Goal: Task Accomplishment & Management: Use online tool/utility

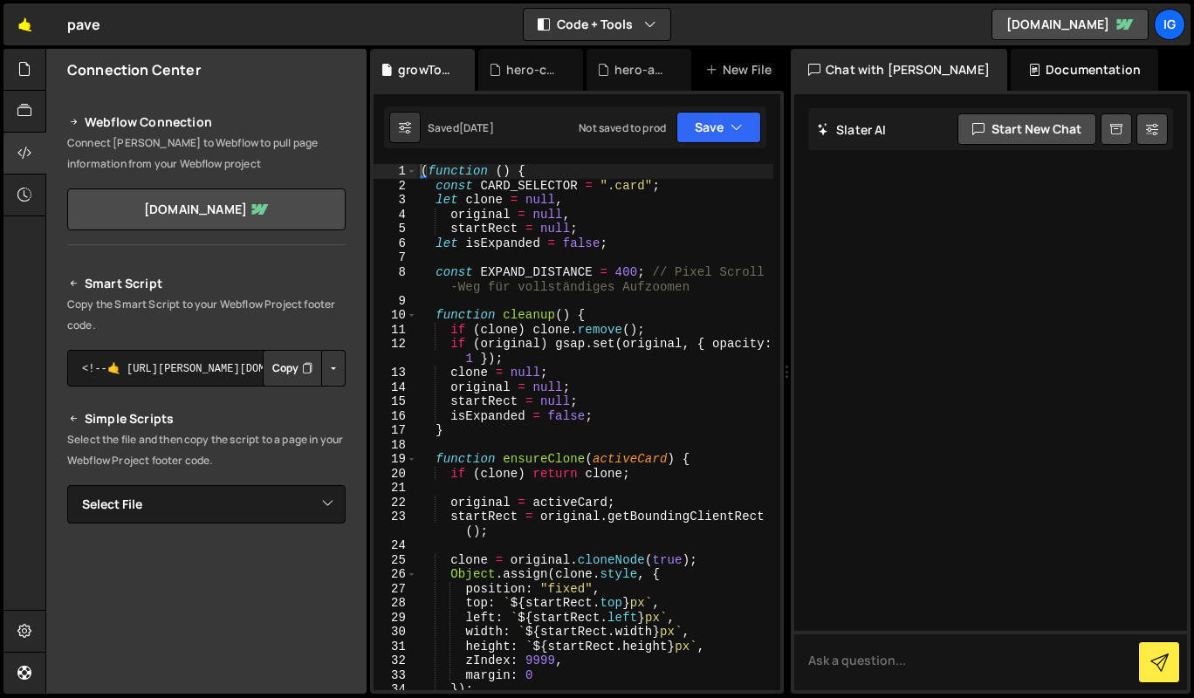
click at [21, 17] on link "🤙" at bounding box center [24, 24] width 43 height 42
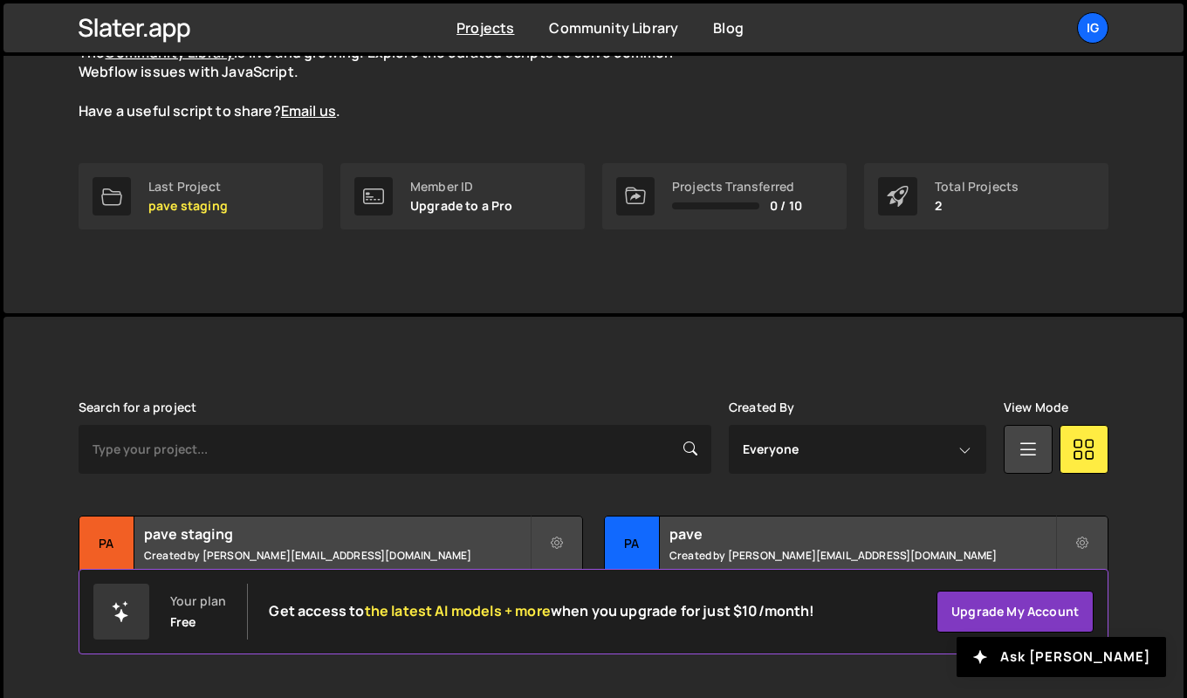
scroll to position [200, 0]
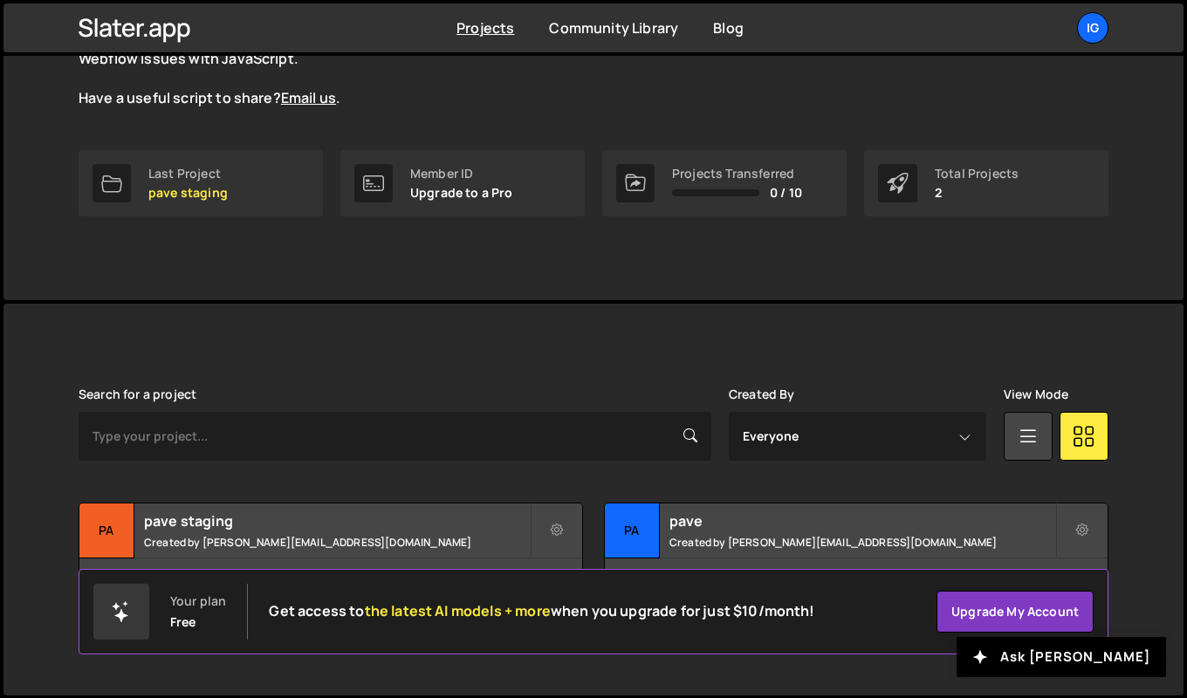
click at [263, 523] on h2 "pave staging" at bounding box center [337, 520] width 386 height 19
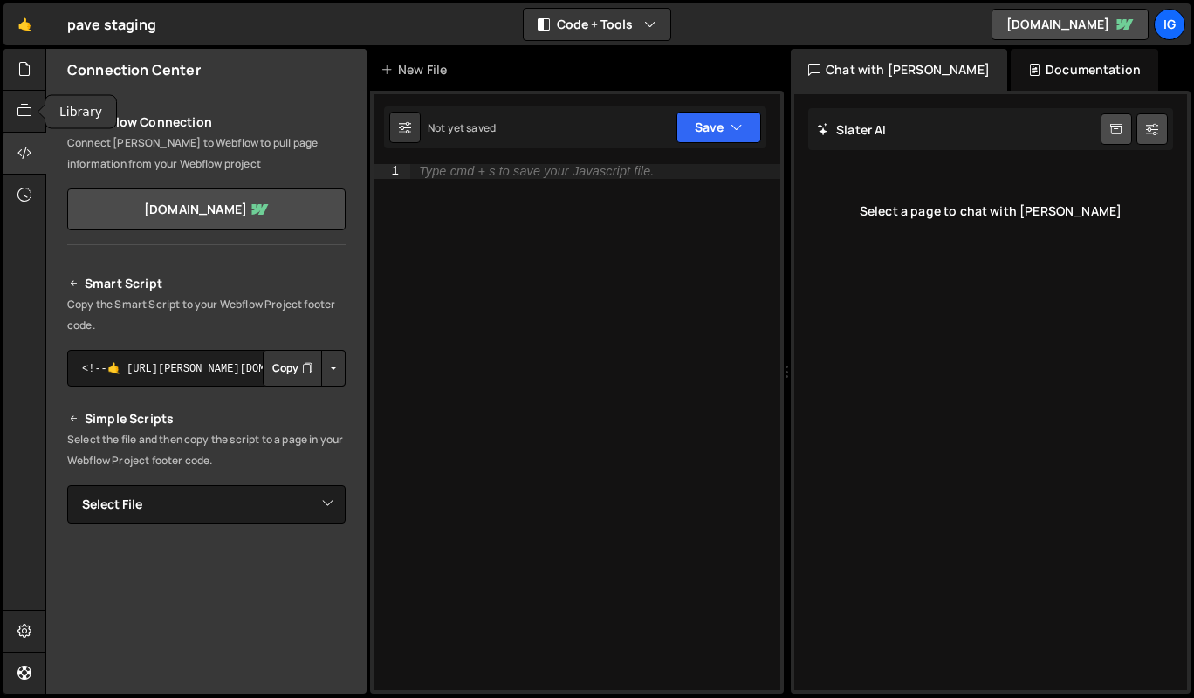
click at [24, 118] on icon at bounding box center [24, 110] width 14 height 19
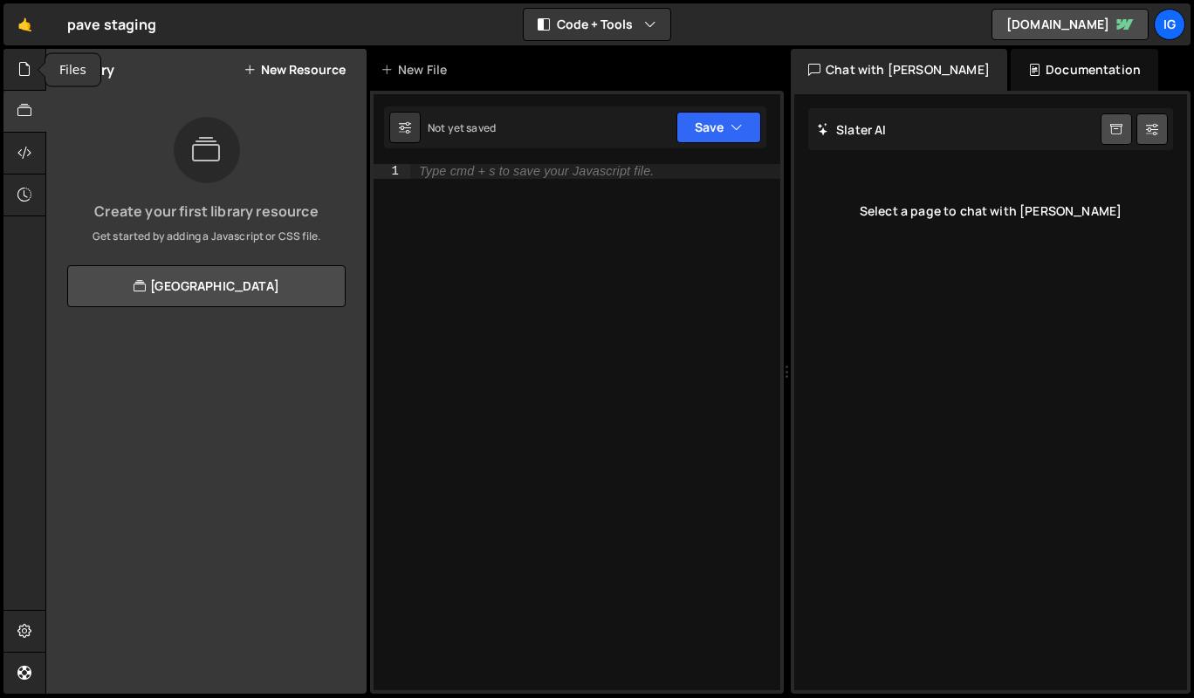
click at [19, 69] on icon at bounding box center [24, 68] width 14 height 19
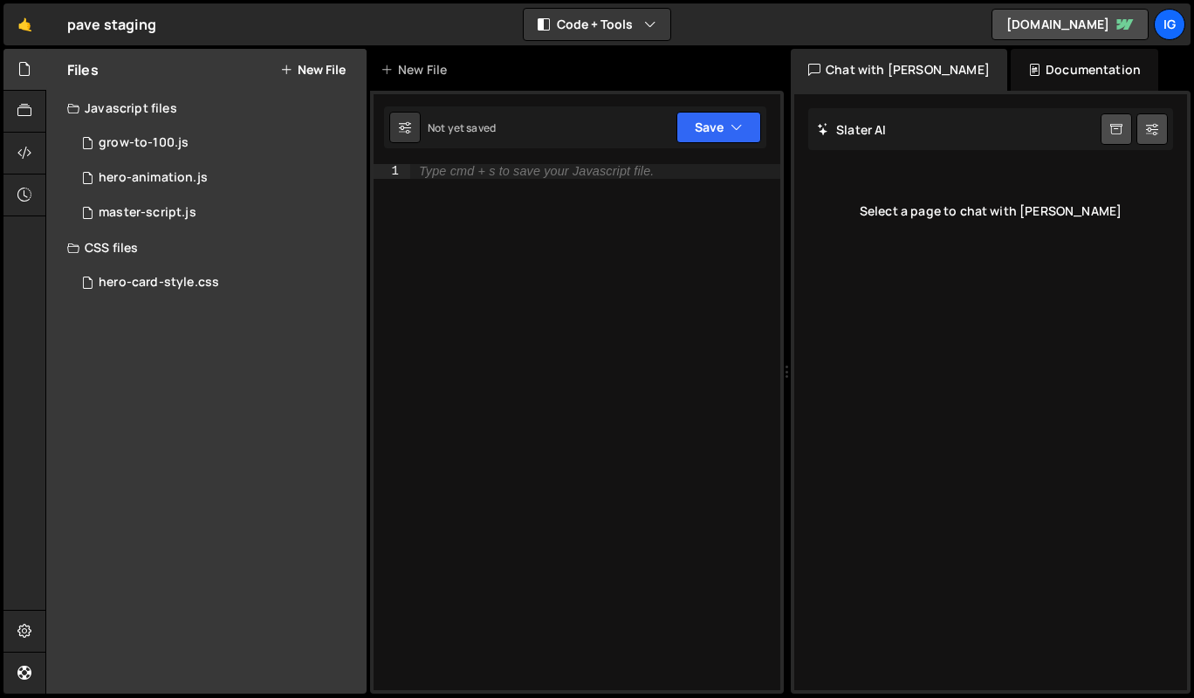
click at [144, 213] on div "master-script.js" at bounding box center [148, 213] width 98 height 16
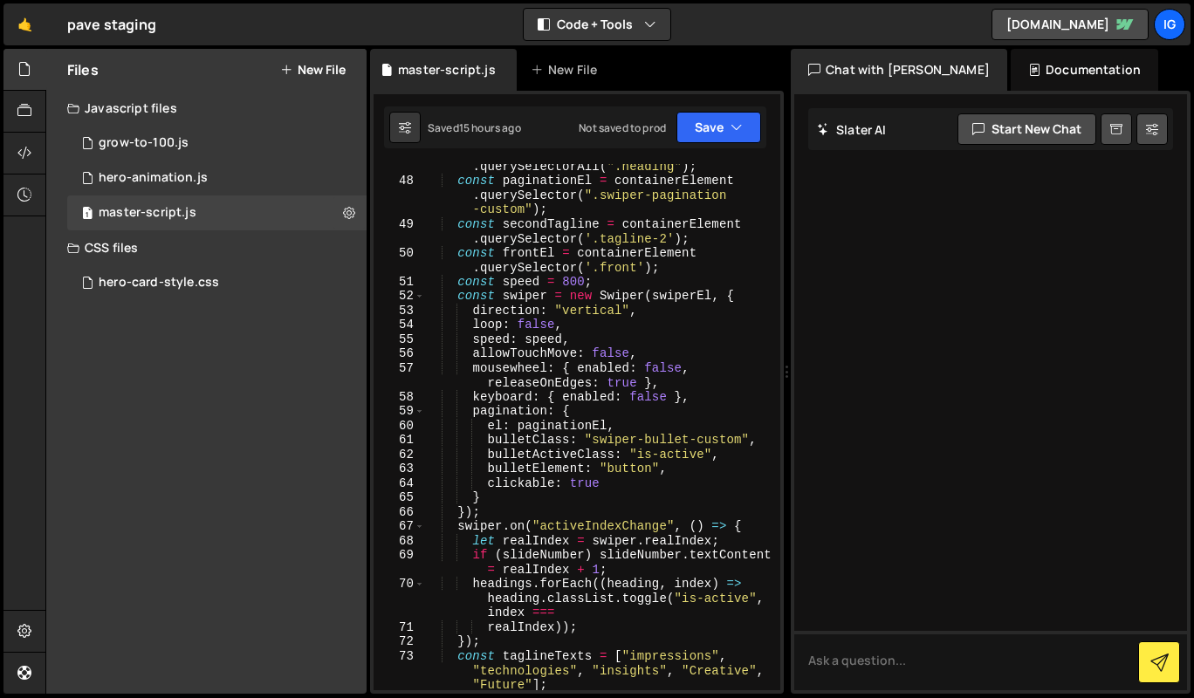
scroll to position [969, 0]
click at [558, 348] on div "const headings = containerElement . querySelectorAll ( ".heading" ) ; const pag…" at bounding box center [598, 430] width 349 height 570
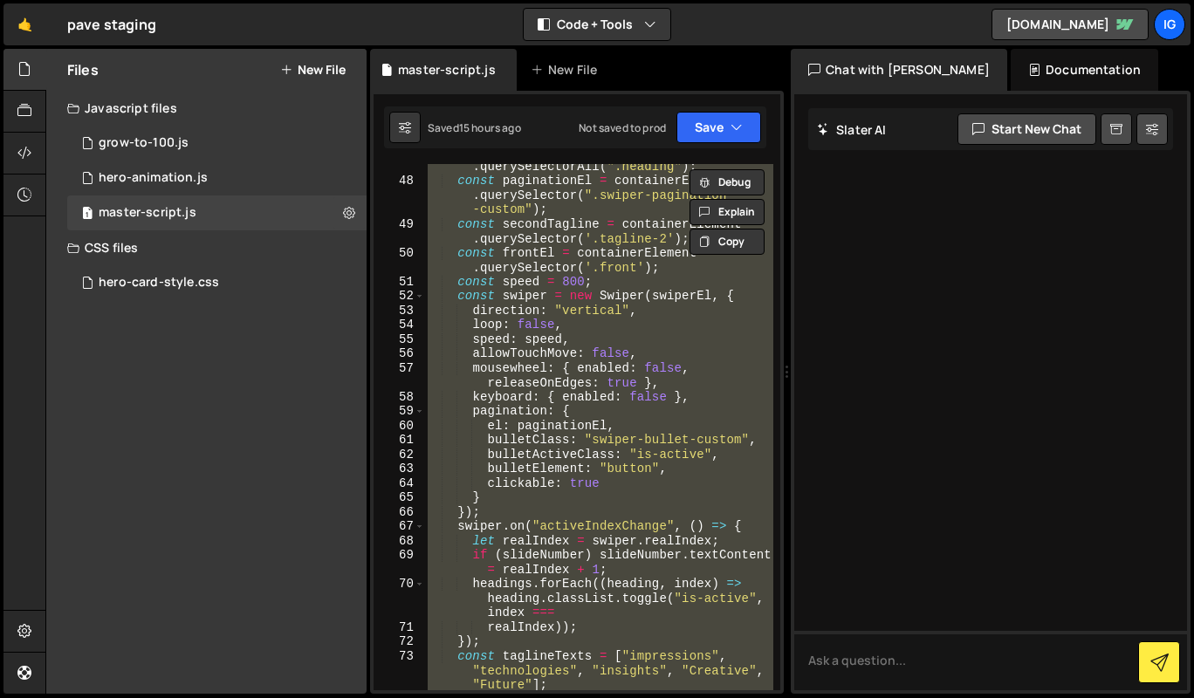
click at [163, 148] on div "grow-to-100.js" at bounding box center [144, 143] width 90 height 16
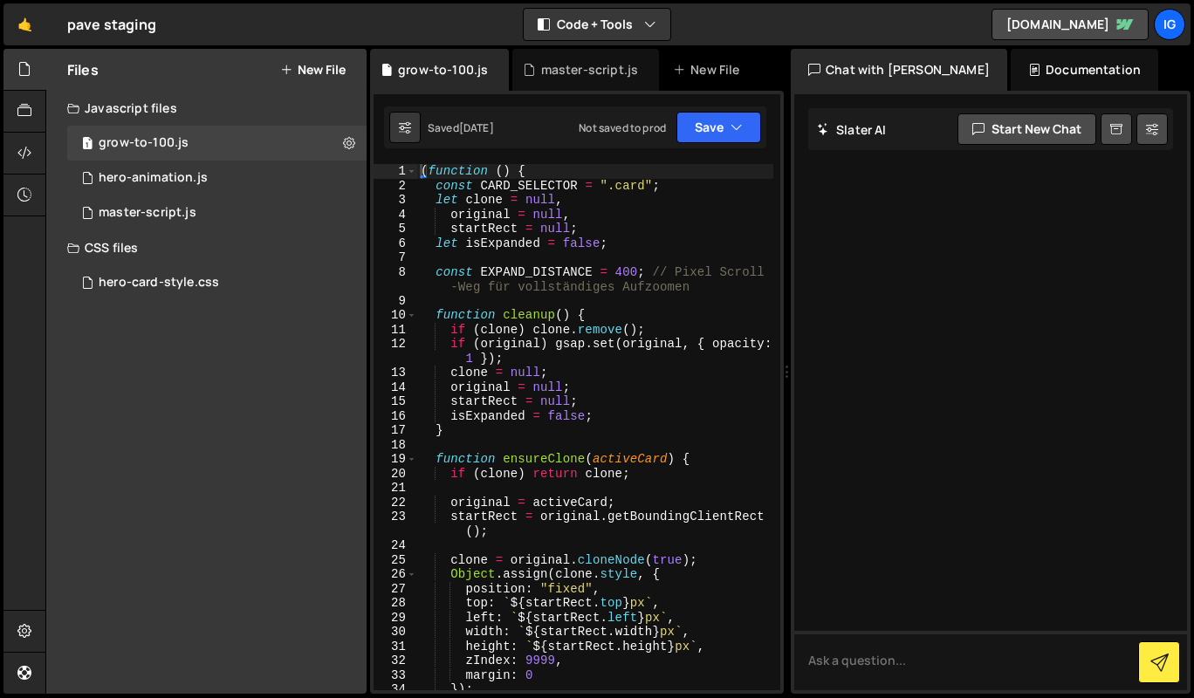
click at [171, 207] on div "master-script.js" at bounding box center [148, 213] width 98 height 16
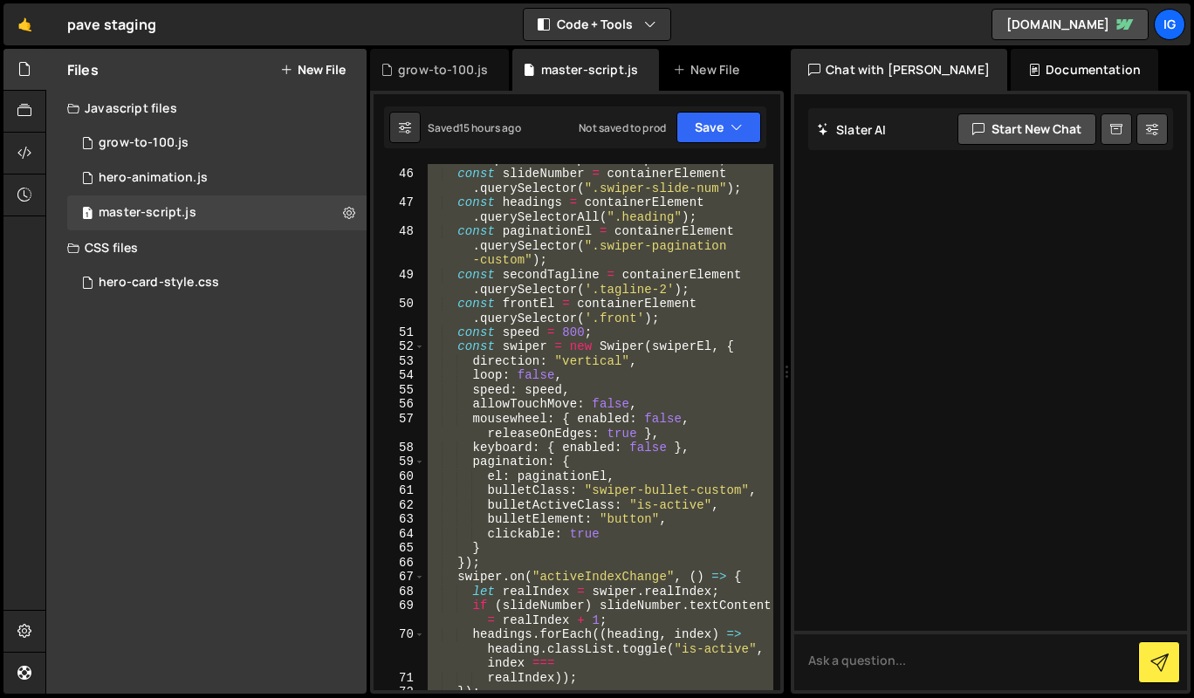
scroll to position [918, 0]
click at [550, 310] on div "if ( ! swiperEl || swiperEl . swiper ) return swiperEl ? swiperEl . swiper : nu…" at bounding box center [598, 427] width 349 height 526
click at [457, 350] on div "if ( ! swiperEl || swiperEl . swiper ) return swiperEl ? swiperEl . swiper : nu…" at bounding box center [598, 427] width 349 height 526
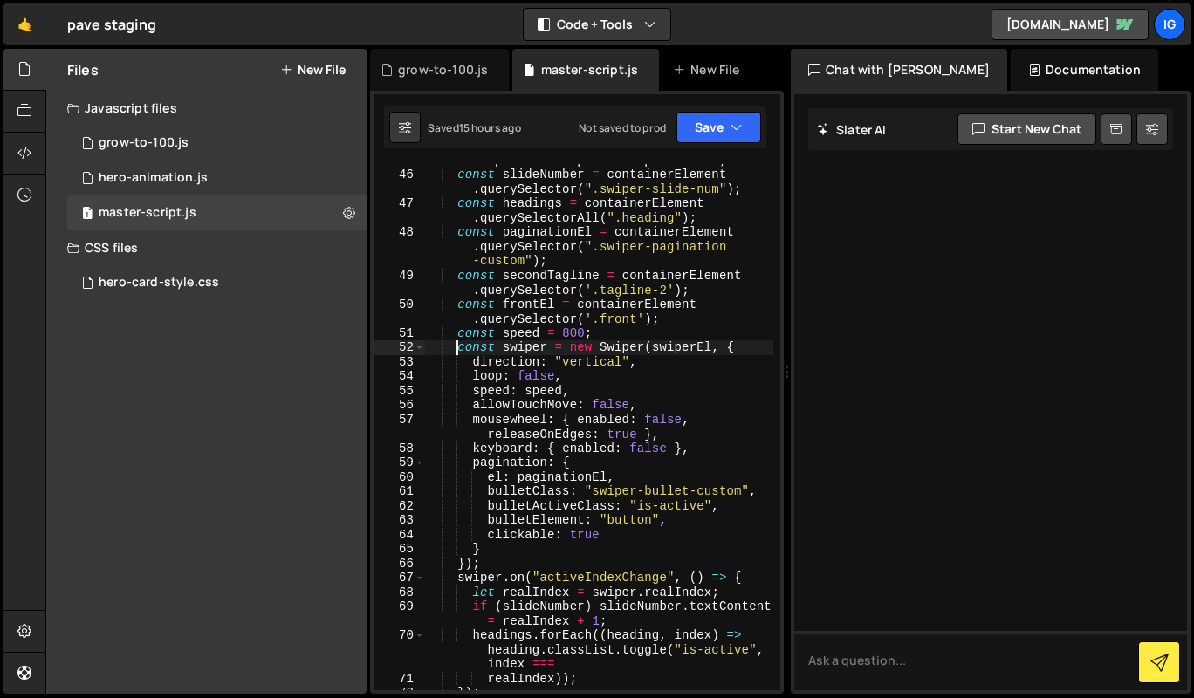
click at [457, 350] on div "if ( ! swiperEl || swiperEl . swiper ) return swiperEl ? swiperEl . swiper : nu…" at bounding box center [598, 424] width 349 height 570
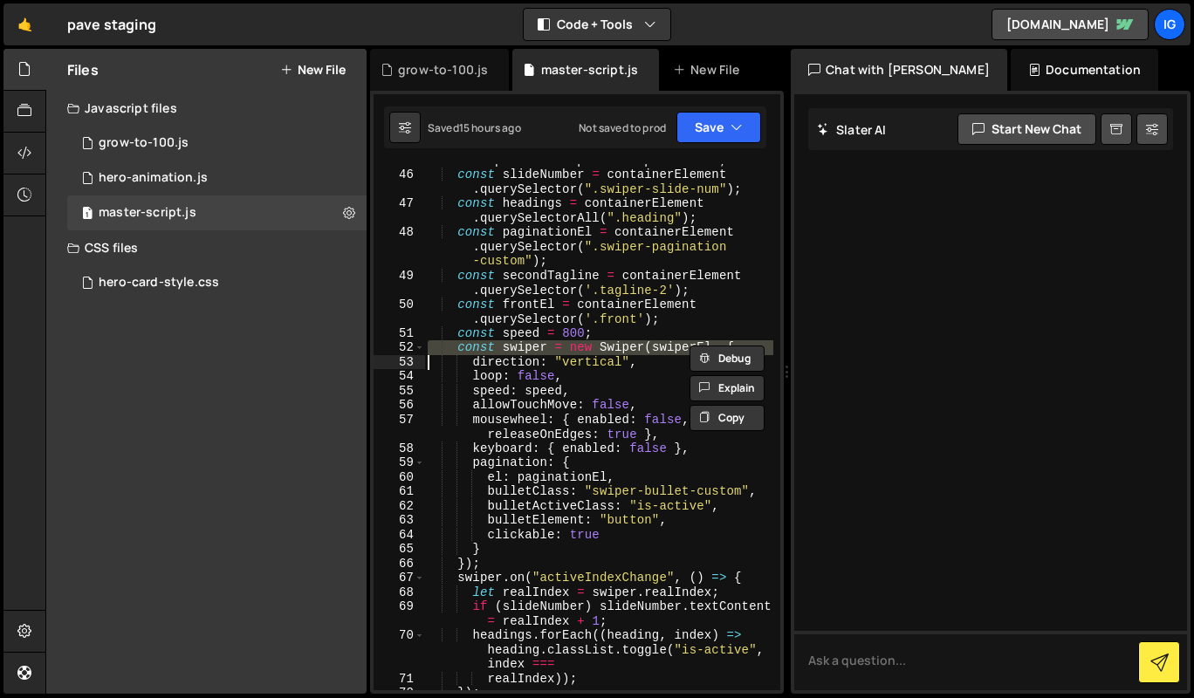
click at [457, 350] on div "if ( ! swiperEl || swiperEl . swiper ) return swiperEl ? swiperEl . swiper : nu…" at bounding box center [598, 424] width 349 height 570
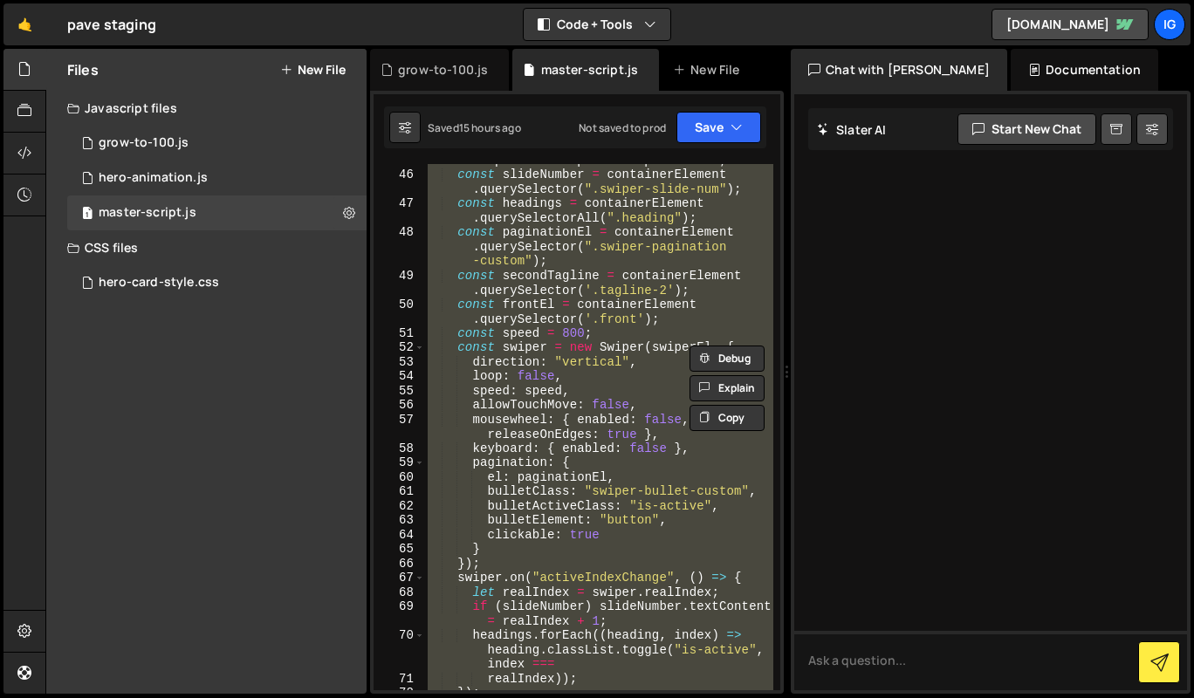
click at [457, 350] on div "if ( ! swiperEl || swiperEl . swiper ) return swiperEl ? swiperEl . swiper : nu…" at bounding box center [598, 424] width 349 height 570
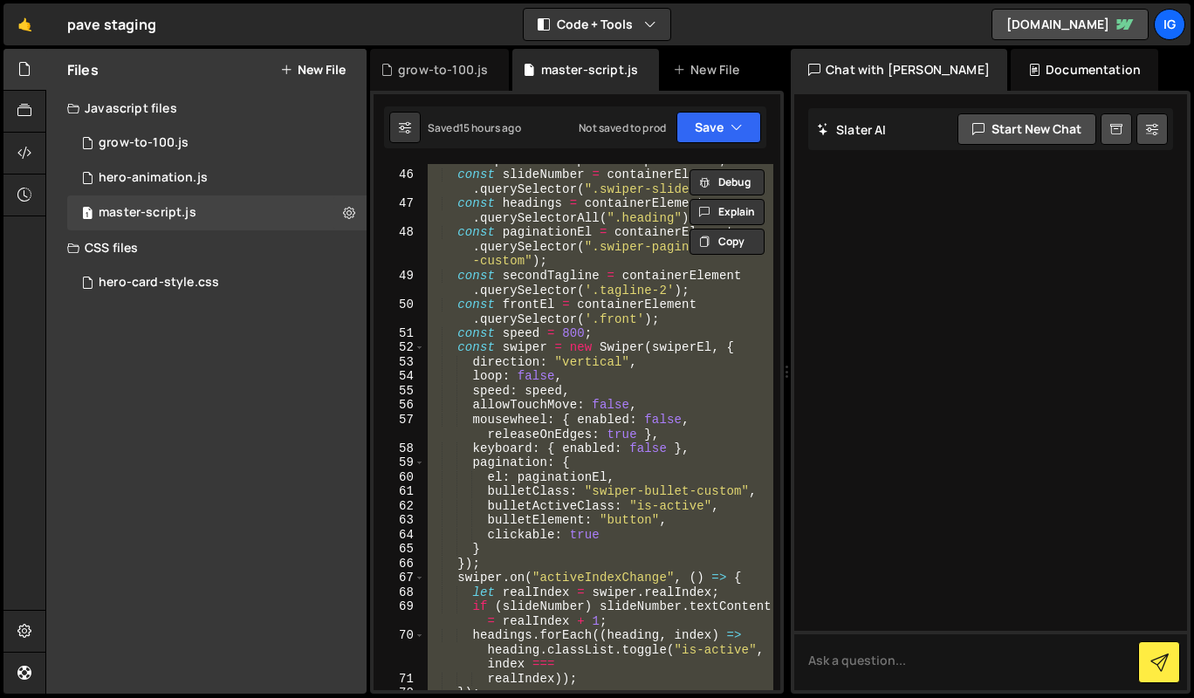
click at [582, 240] on div "if ( ! swiperEl || swiperEl . swiper ) return swiperEl ? swiperEl . swiper : nu…" at bounding box center [598, 427] width 349 height 526
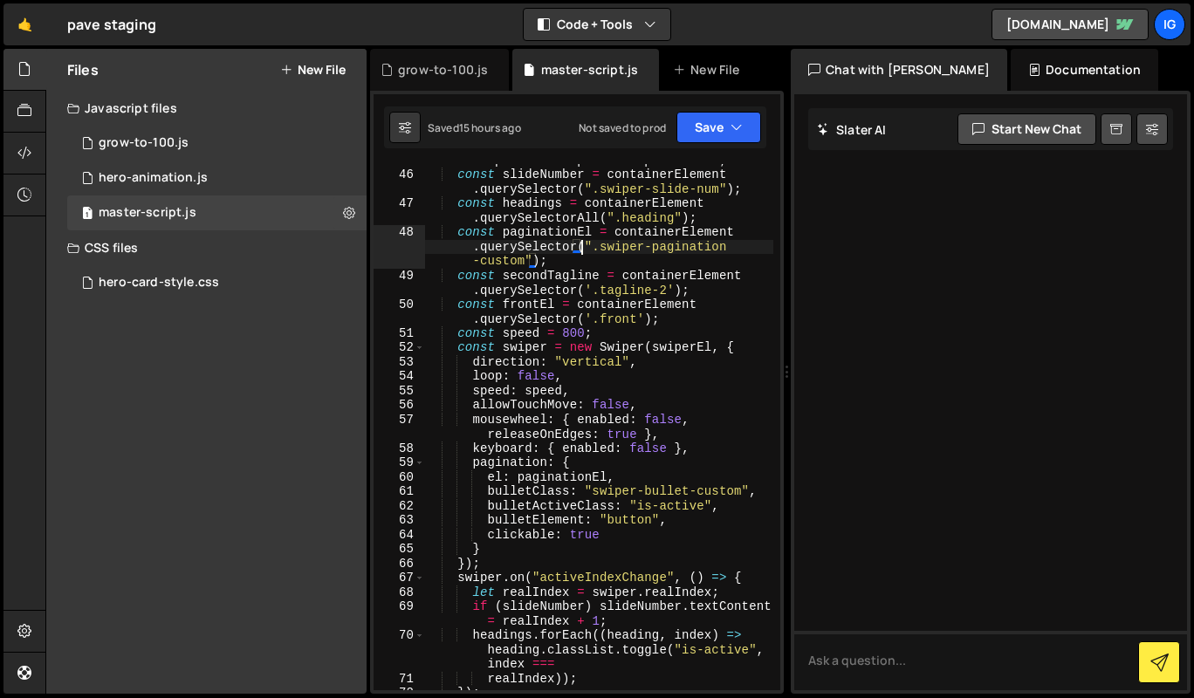
click at [580, 248] on div "if ( ! swiperEl || swiperEl . swiper ) return swiperEl ? swiperEl . swiper : nu…" at bounding box center [598, 424] width 349 height 570
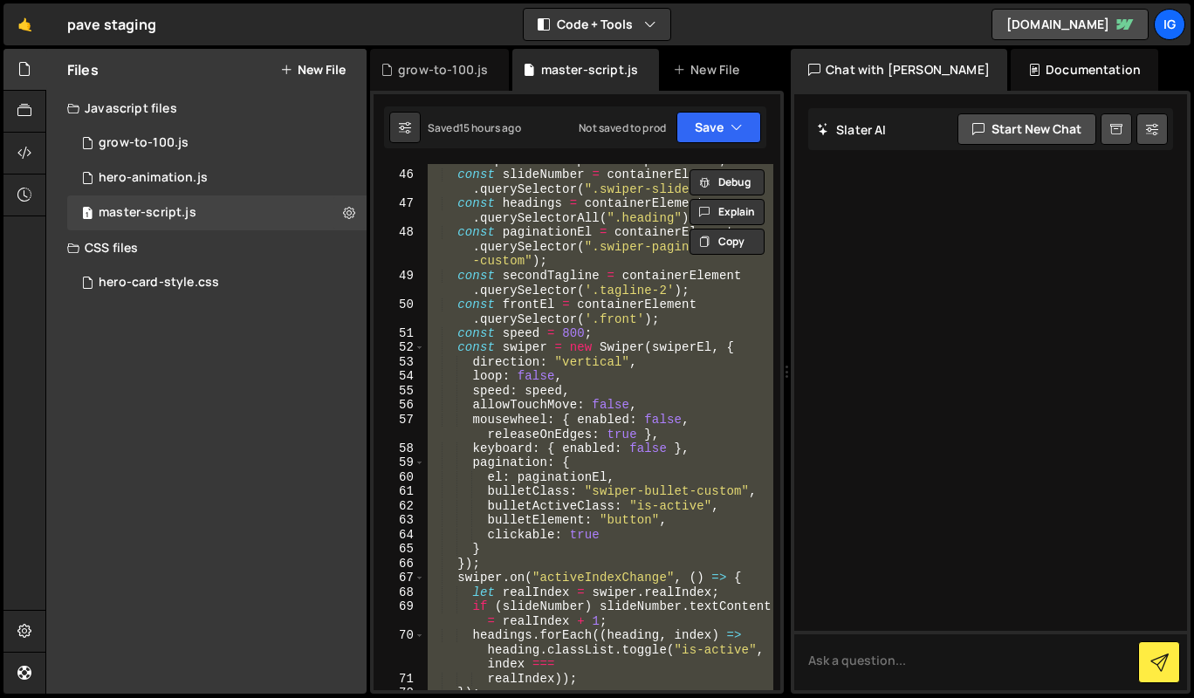
paste textarea
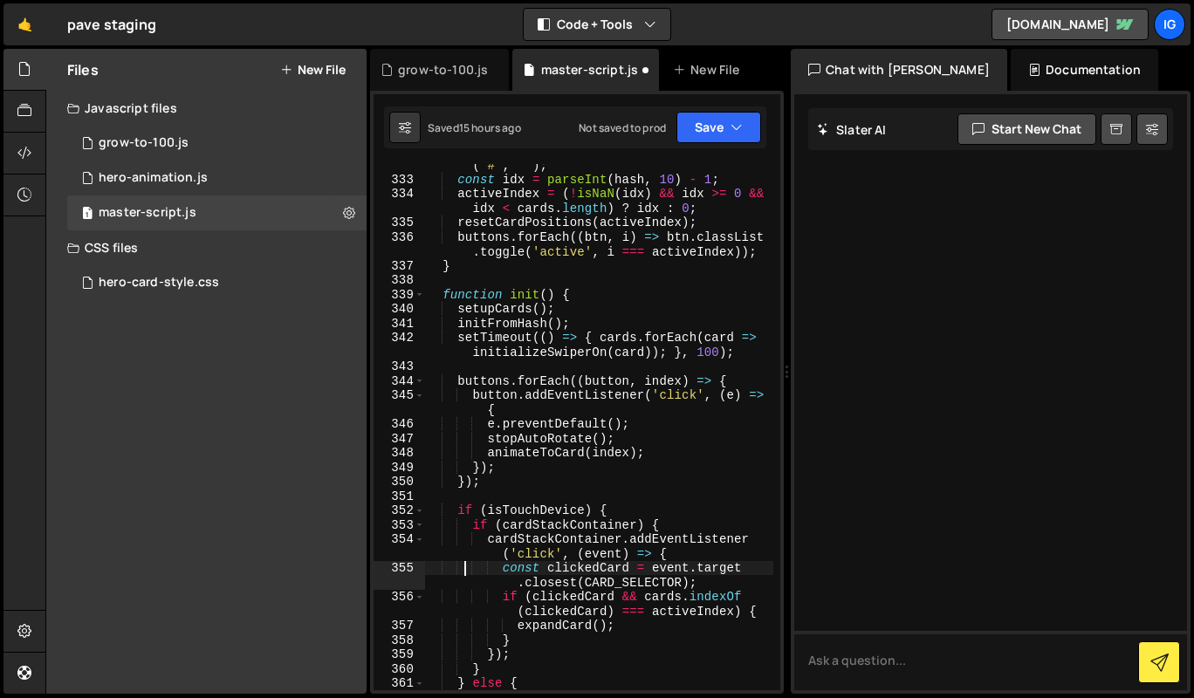
scroll to position [6545, 0]
click at [632, 264] on div "const hash = window . location . hash . replace ( "#" , "" ) ; const idx = pars…" at bounding box center [598, 442] width 349 height 599
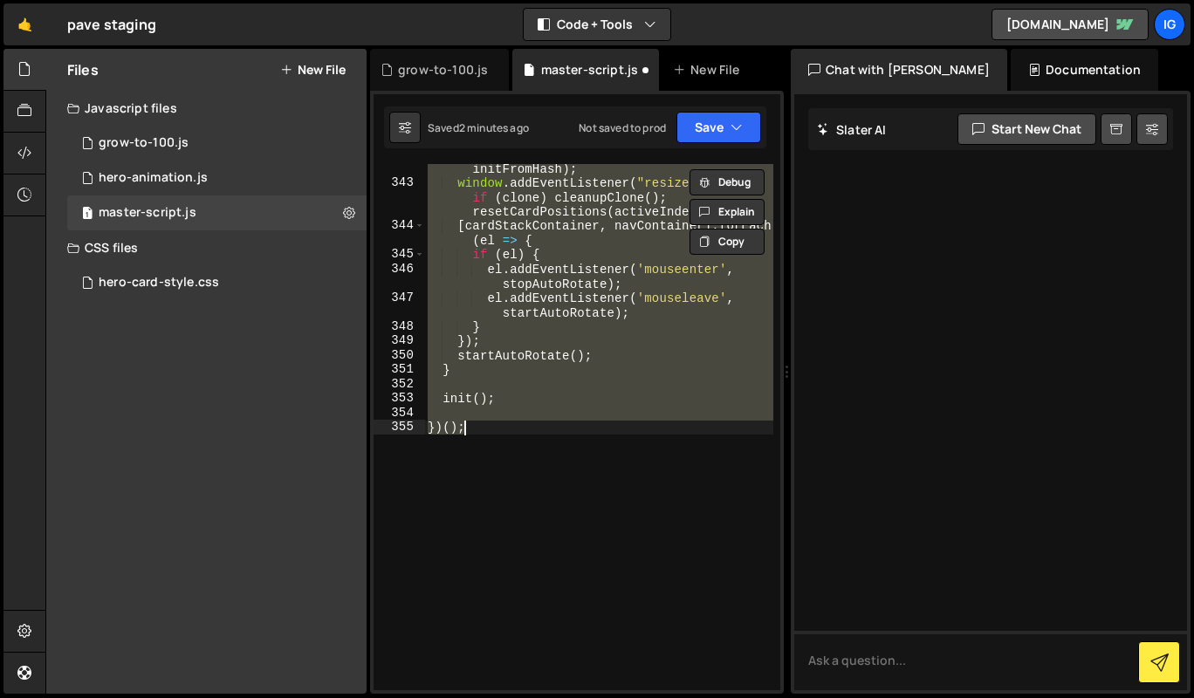
scroll to position [6808, 0]
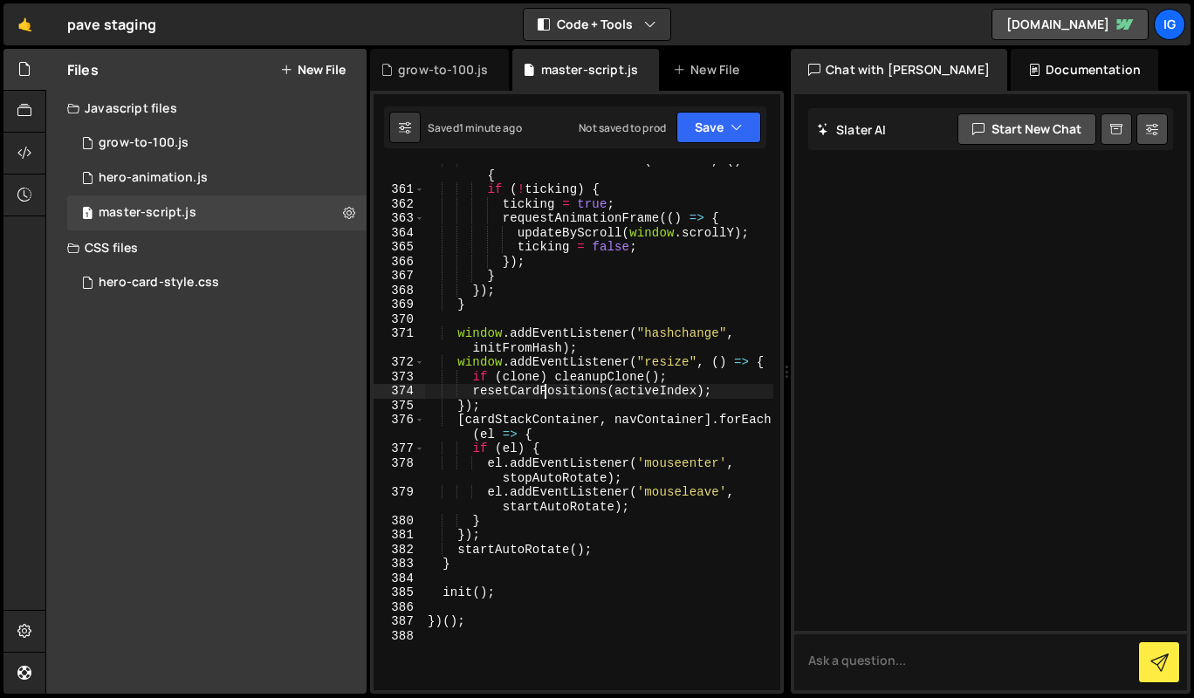
click at [546, 391] on div "window . addEventListener ( "scroll" , ( ) => { if ( ! ticking ) { ticking = tr…" at bounding box center [598, 439] width 349 height 570
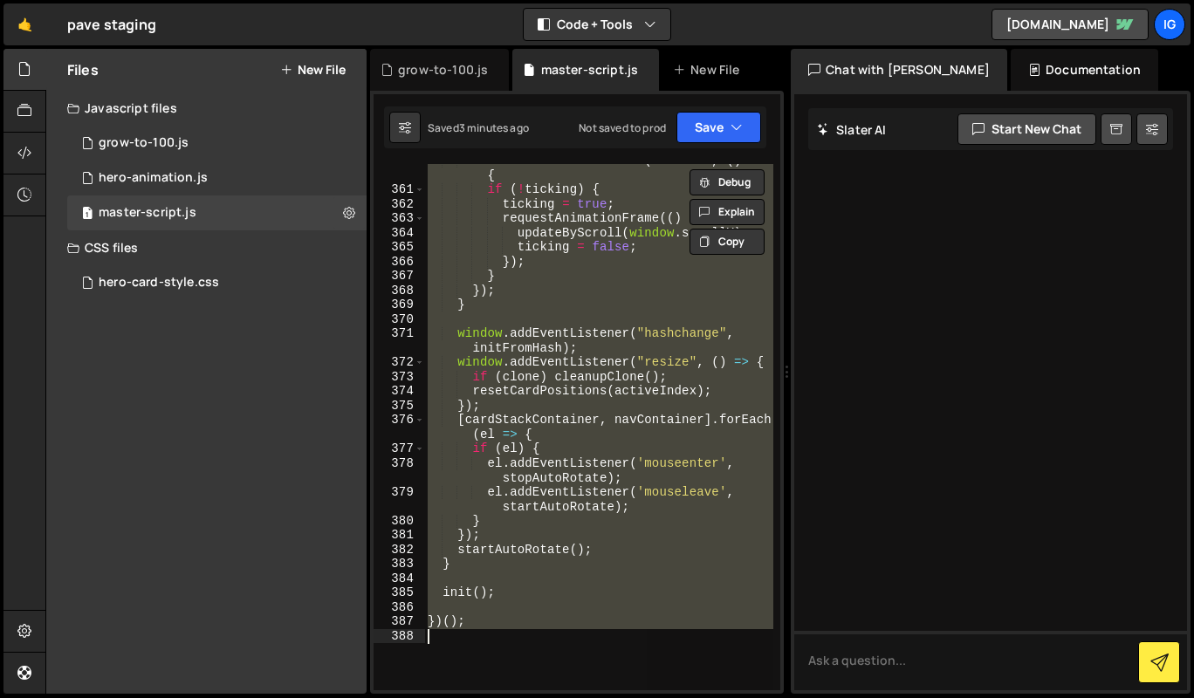
click at [582, 331] on div "window . addEventListener ( "scroll" , ( ) => { if ( ! ticking ) { ticking = tr…" at bounding box center [598, 427] width 349 height 526
paste textarea
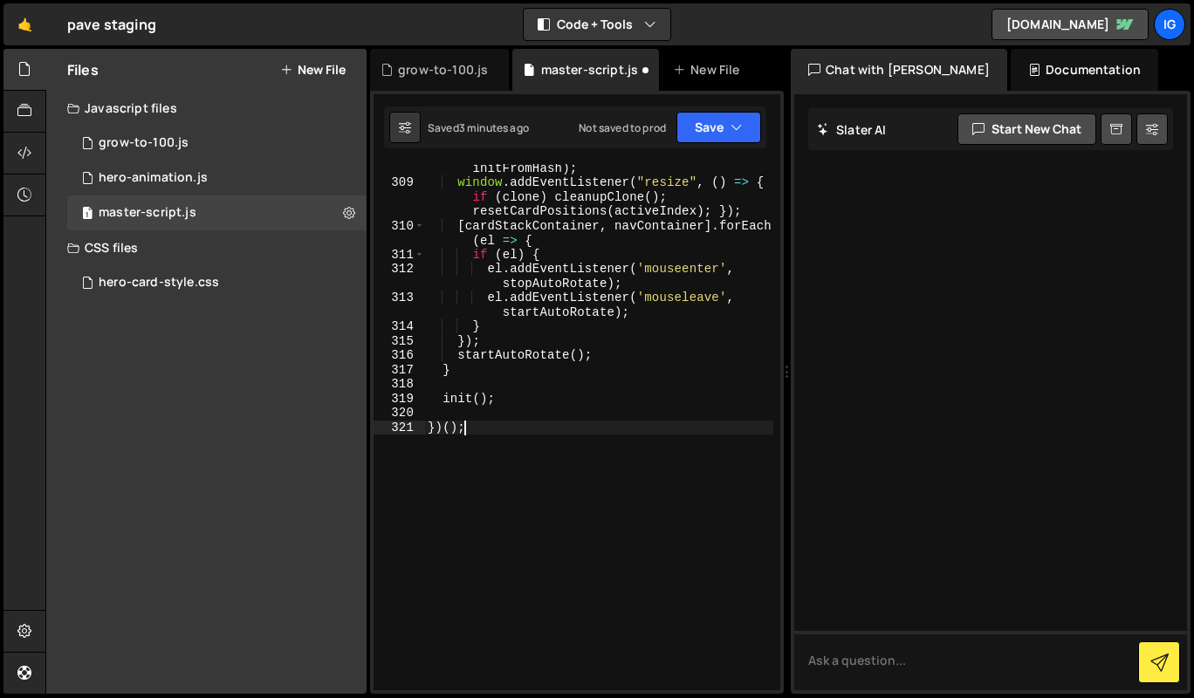
scroll to position [6441, 0]
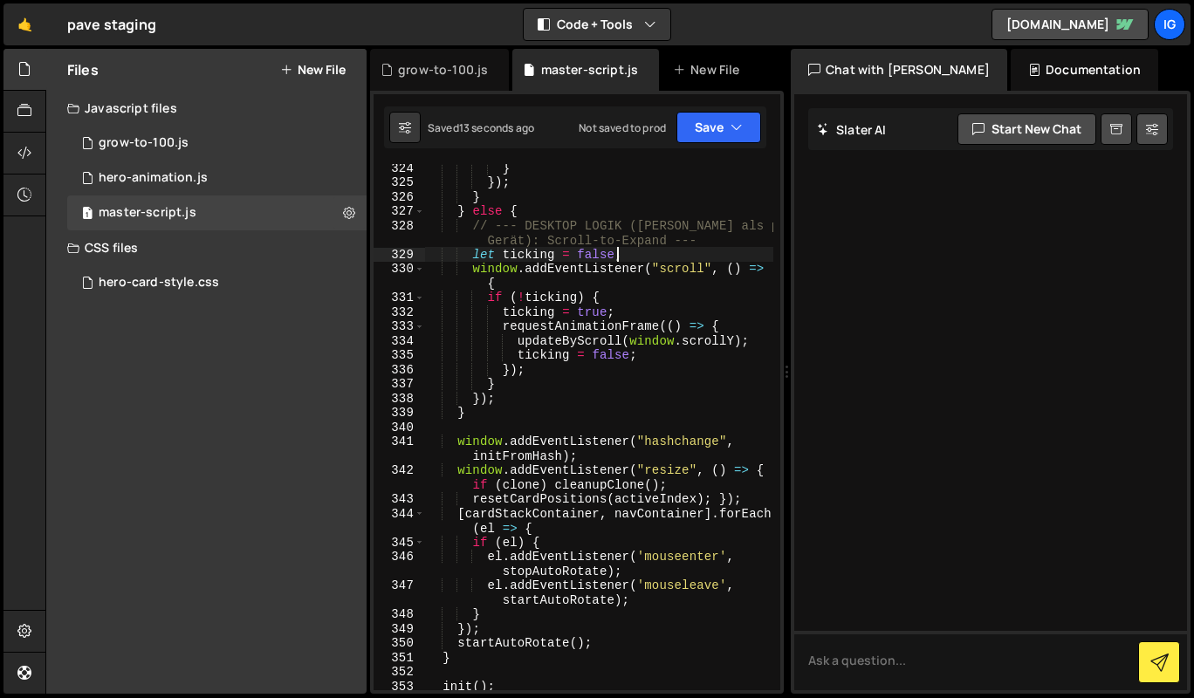
click at [638, 260] on div "} }) ; } } else { // --- DESKTOP LOGIK (Maus als primäres Gerät): Scroll-to-Exp…" at bounding box center [598, 438] width 349 height 555
click at [619, 320] on div "} }) ; } } else { // --- DESKTOP LOGIK (Maus als primäres Gerät): Scroll-to-Exp…" at bounding box center [598, 438] width 349 height 555
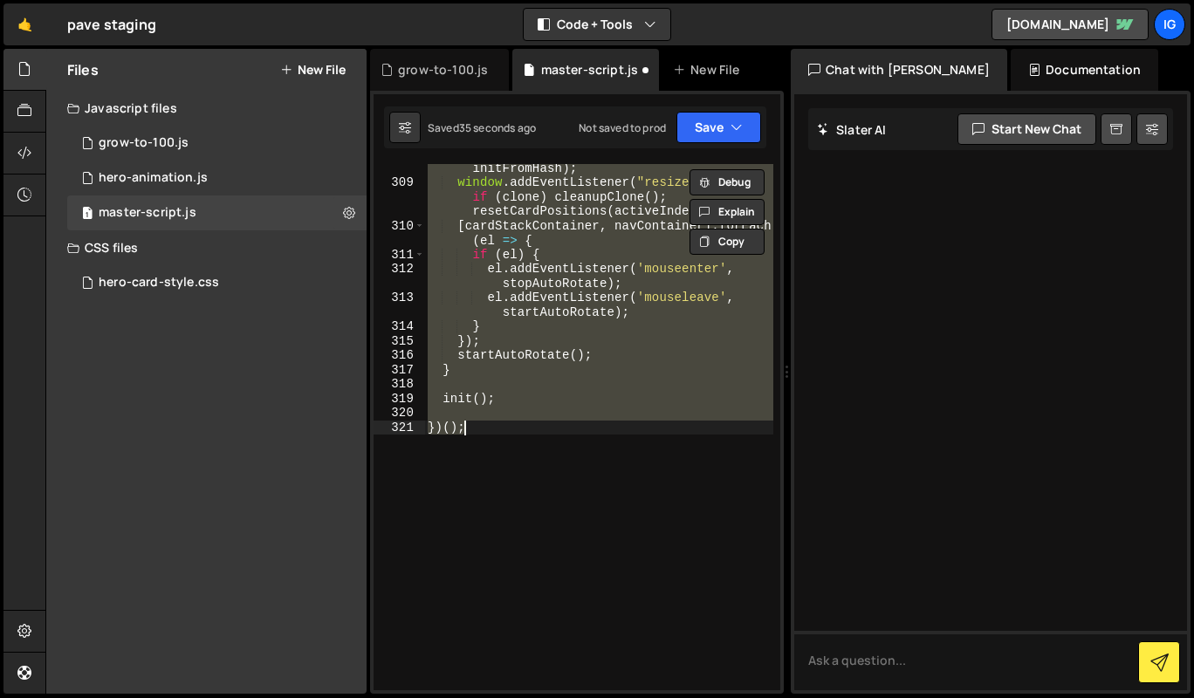
type textarea "})();"
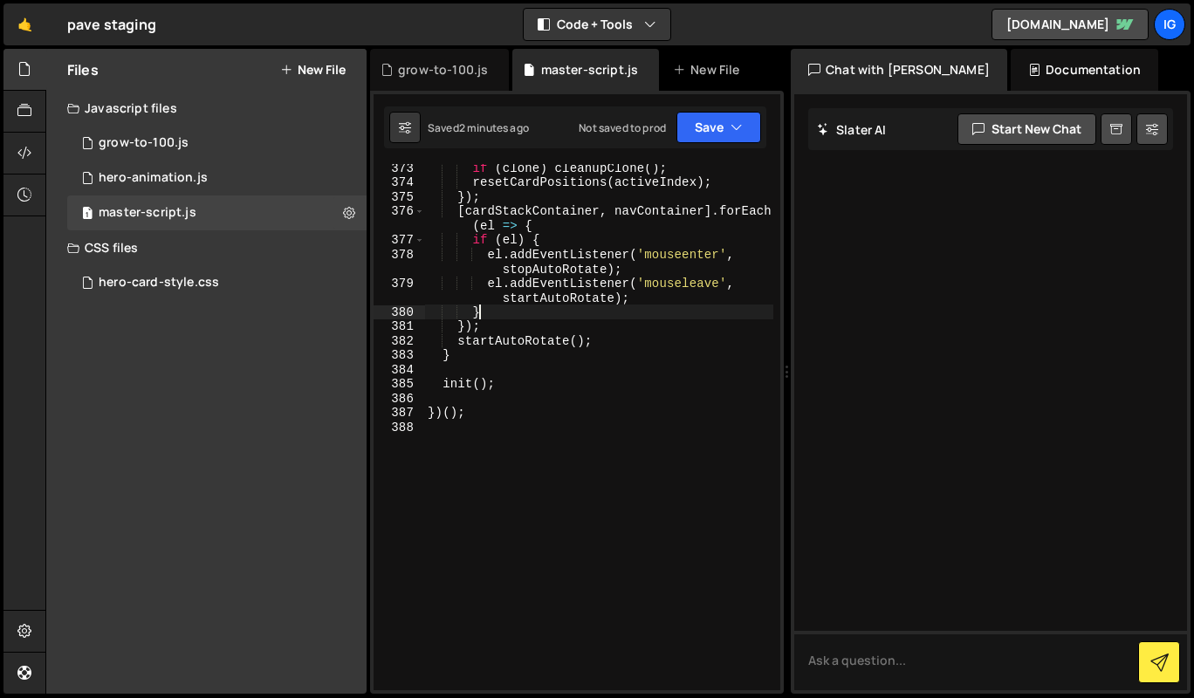
click at [583, 306] on div "if ( clone ) cleanupClone ( ) ; resetCardPositions ( activeIndex ) ; }) ; [ car…" at bounding box center [598, 438] width 349 height 555
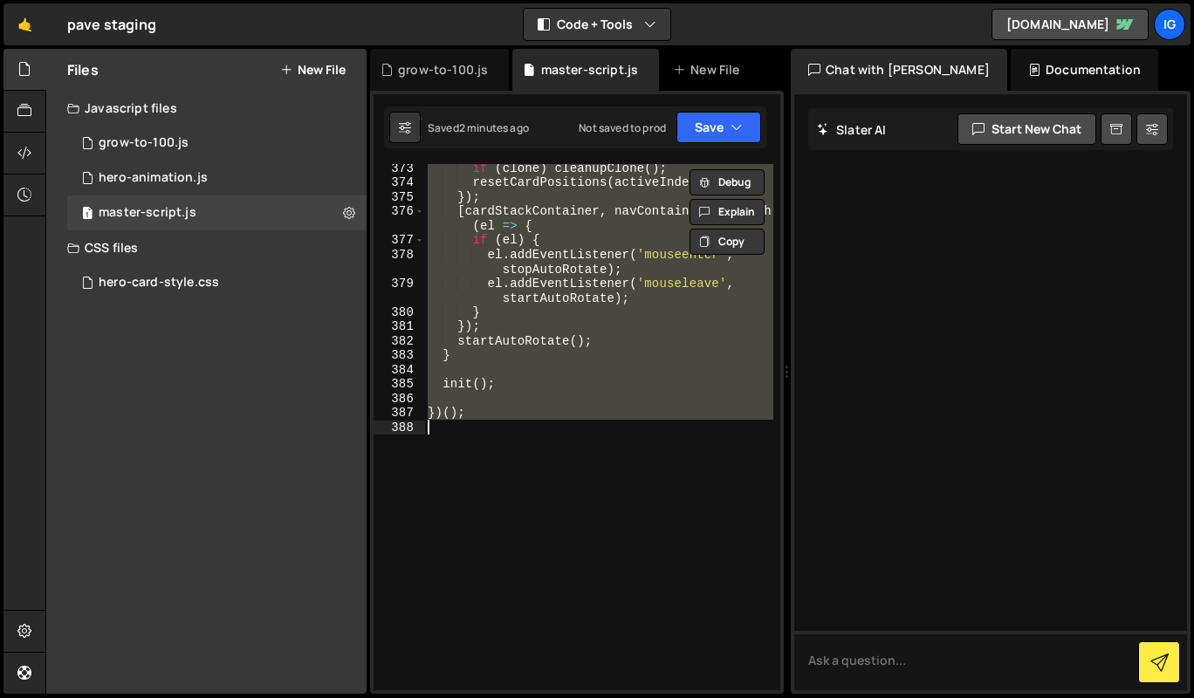
paste textarea
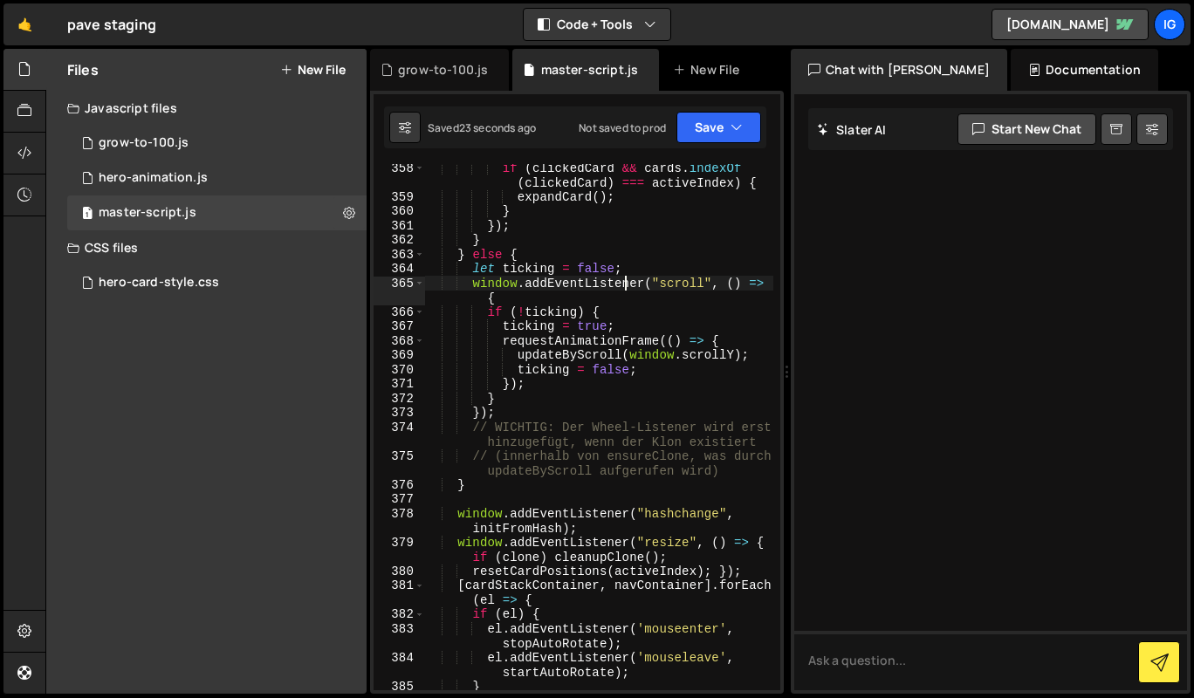
click at [628, 283] on div "if ( clickedCard && cards . indexOf ( clickedCard ) === activeIndex ) { expandC…" at bounding box center [598, 446] width 349 height 570
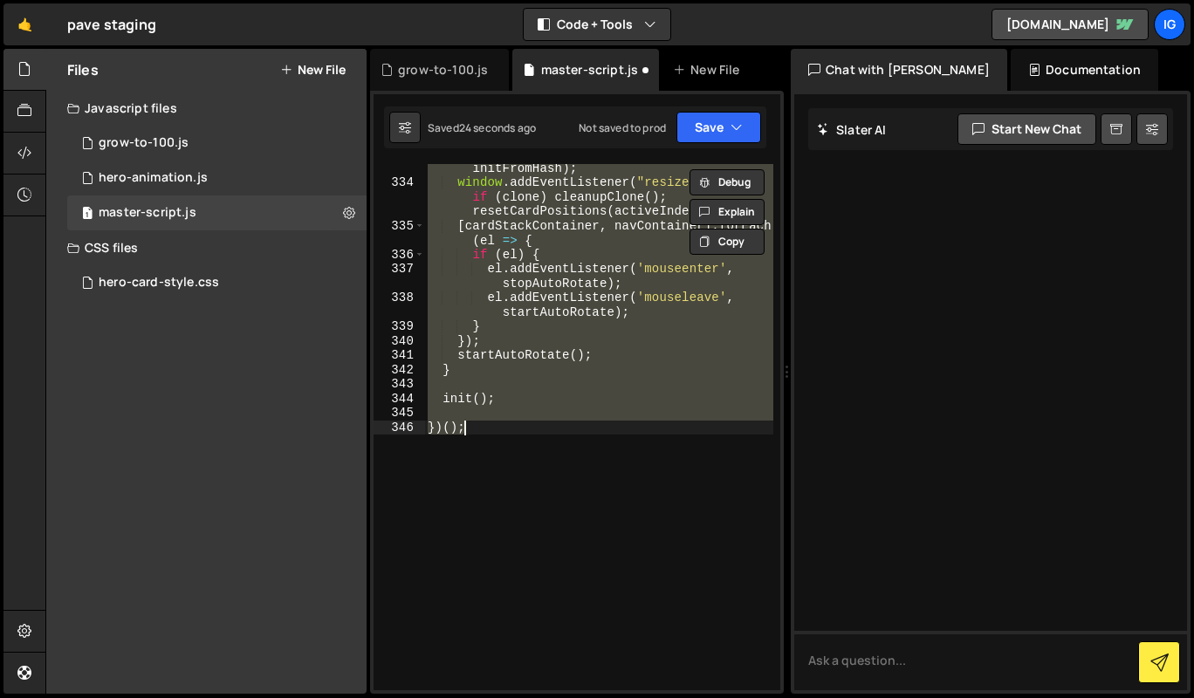
type textarea "})();"
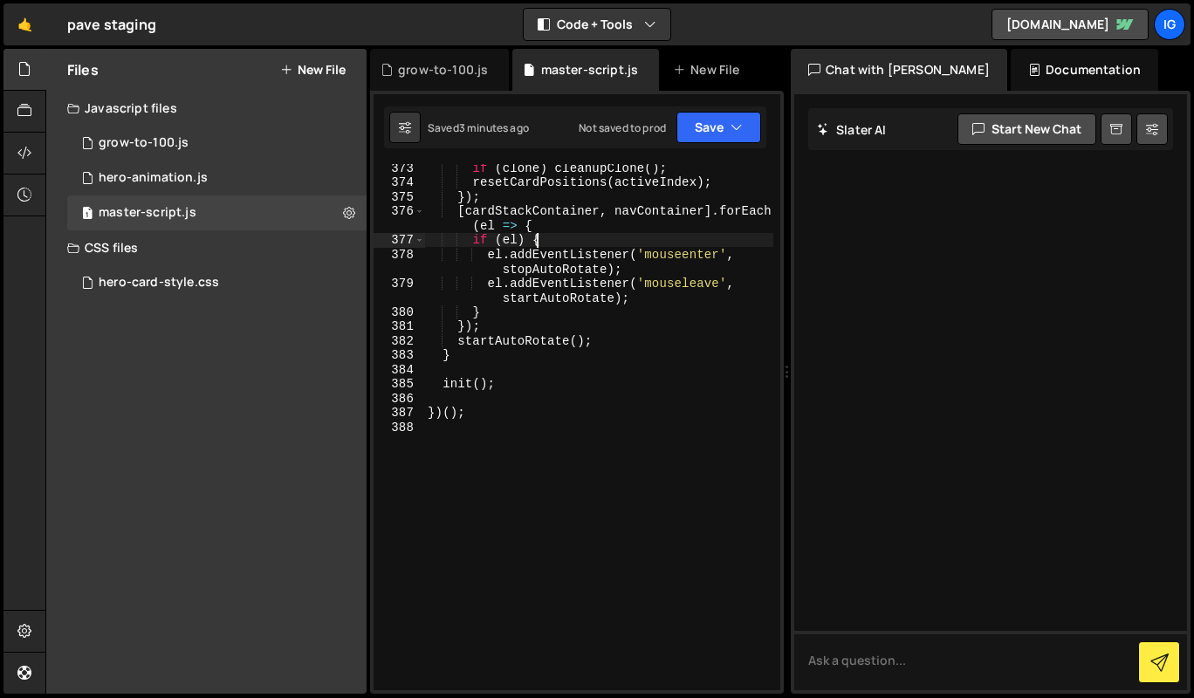
click at [599, 235] on div "if ( clone ) cleanupClone ( ) ; resetCardPositions ( activeIndex ) ; }) ; [ car…" at bounding box center [598, 438] width 349 height 555
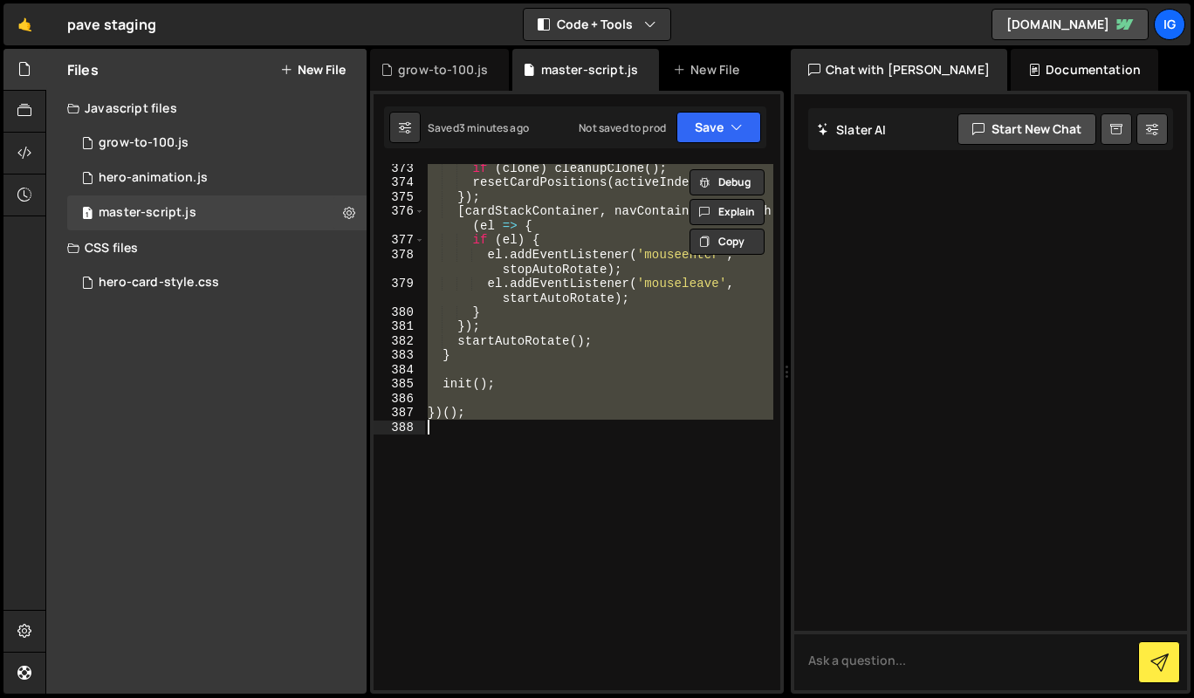
paste textarea
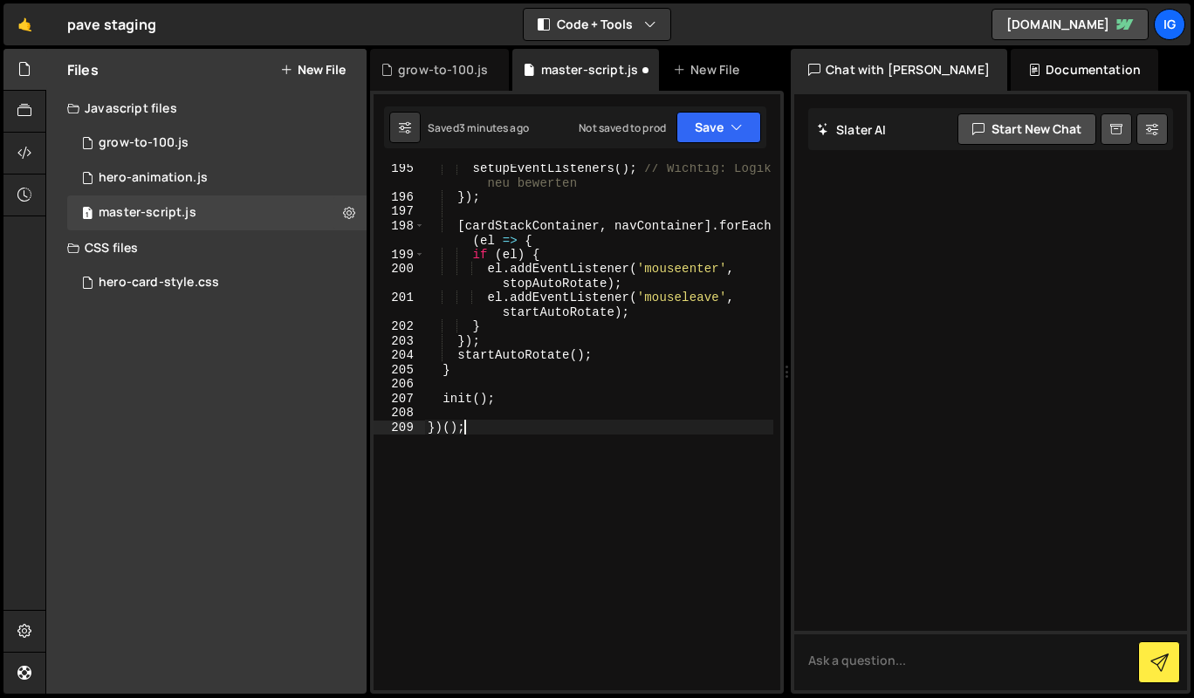
scroll to position [6498, 0]
type textarea "setTimeout(onCleanupComplete, 600);"
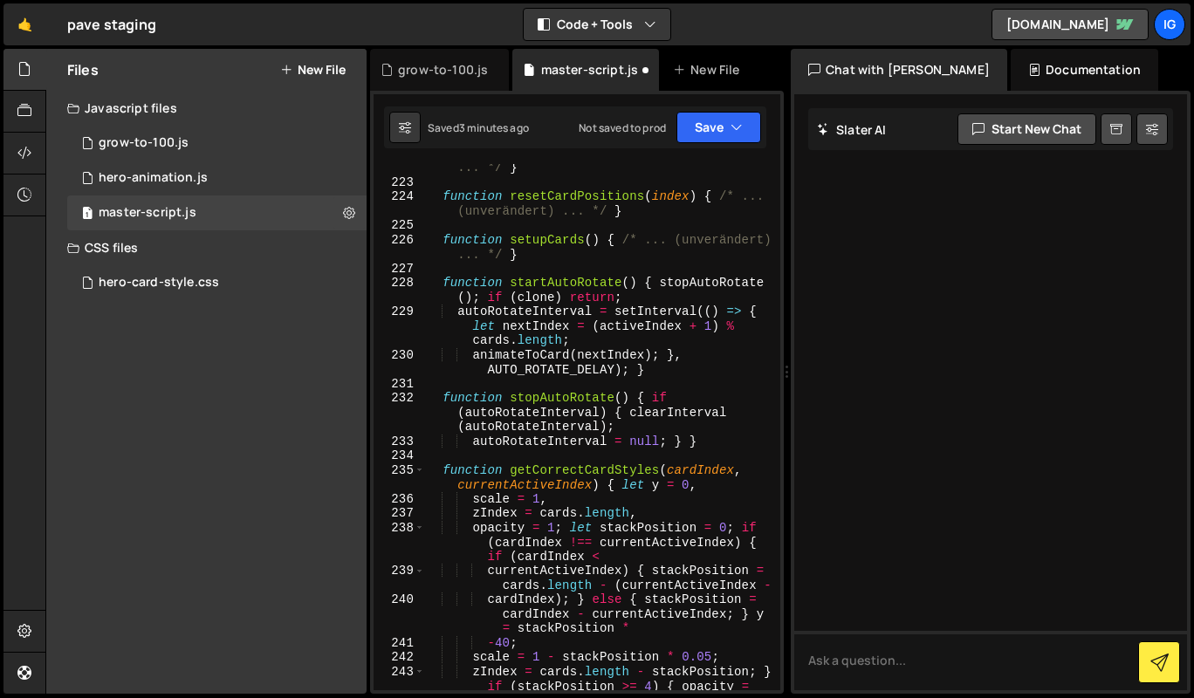
scroll to position [5476, 0]
click at [592, 262] on div "function getCorrectCardStyles ( cardIndex , currentActiveIndex ) { /* ... (unve…" at bounding box center [598, 431] width 349 height 599
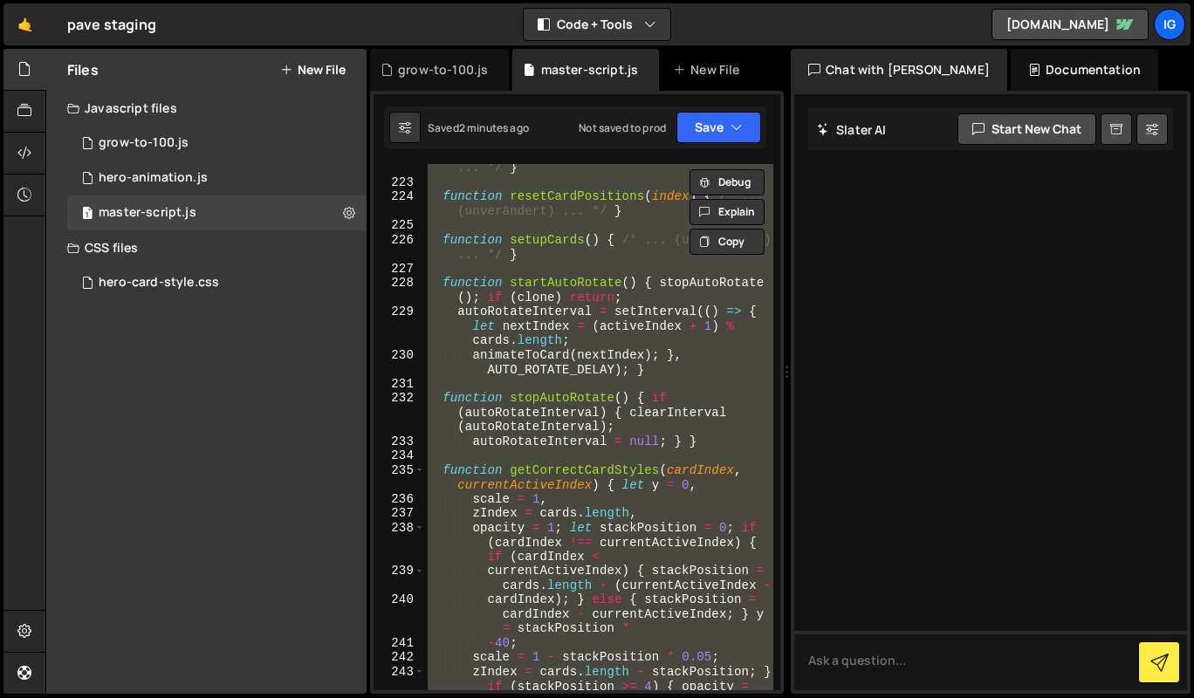
paste textarea
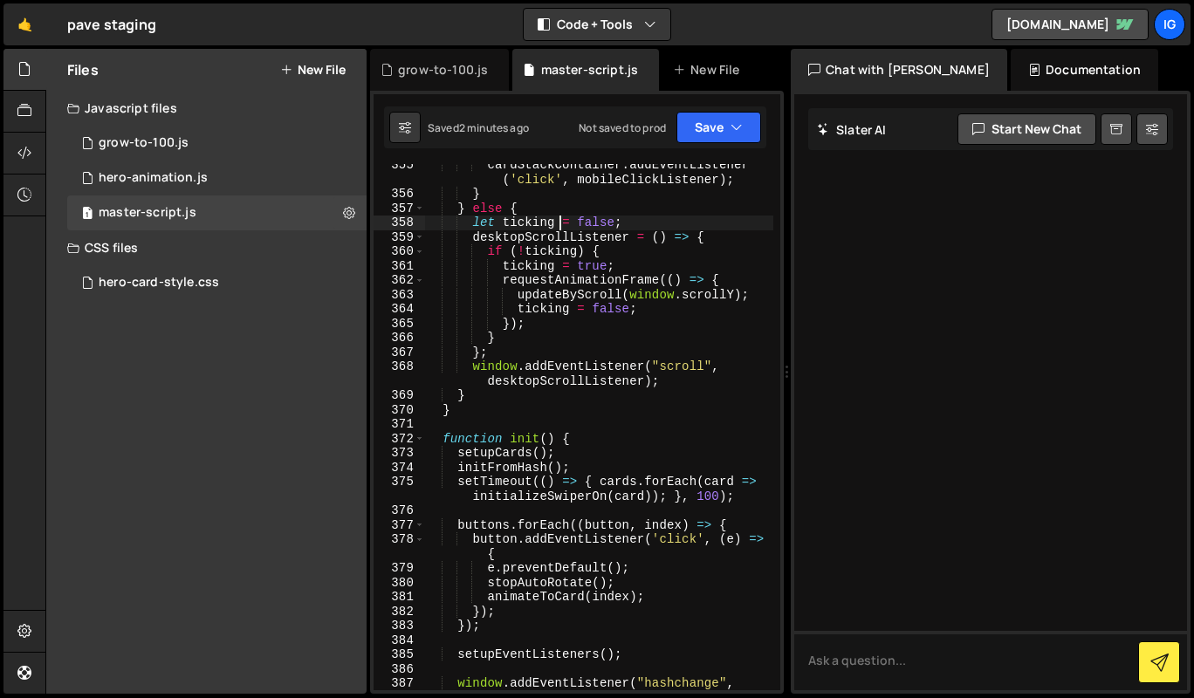
click at [562, 227] on div "cardStackContainer . addEventListener ( 'click' , mobileClickListener ) ; } } e…" at bounding box center [598, 450] width 349 height 584
type textarea "})();"
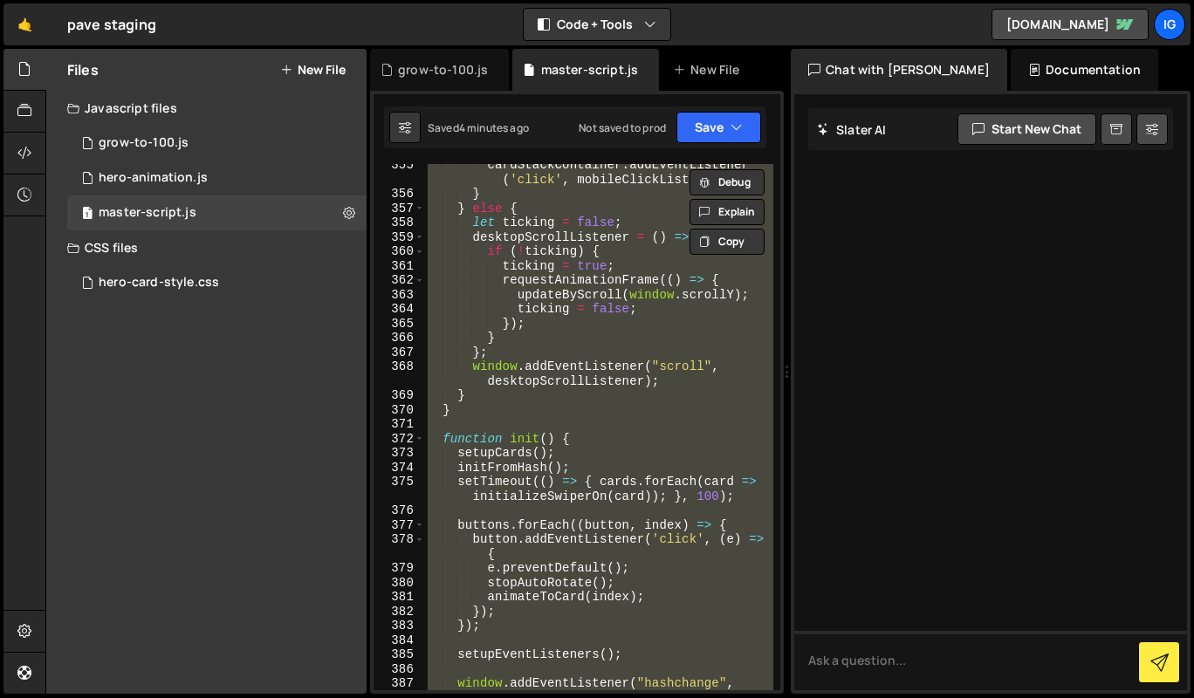
click at [901, 65] on div "Chat with [PERSON_NAME]" at bounding box center [899, 70] width 216 height 42
click at [1040, 93] on div "Slater AI Start new chat Select a page to chat with Slater Slater Documentation…" at bounding box center [991, 392] width 400 height 603
click at [1054, 79] on div "Documentation" at bounding box center [1085, 70] width 148 height 42
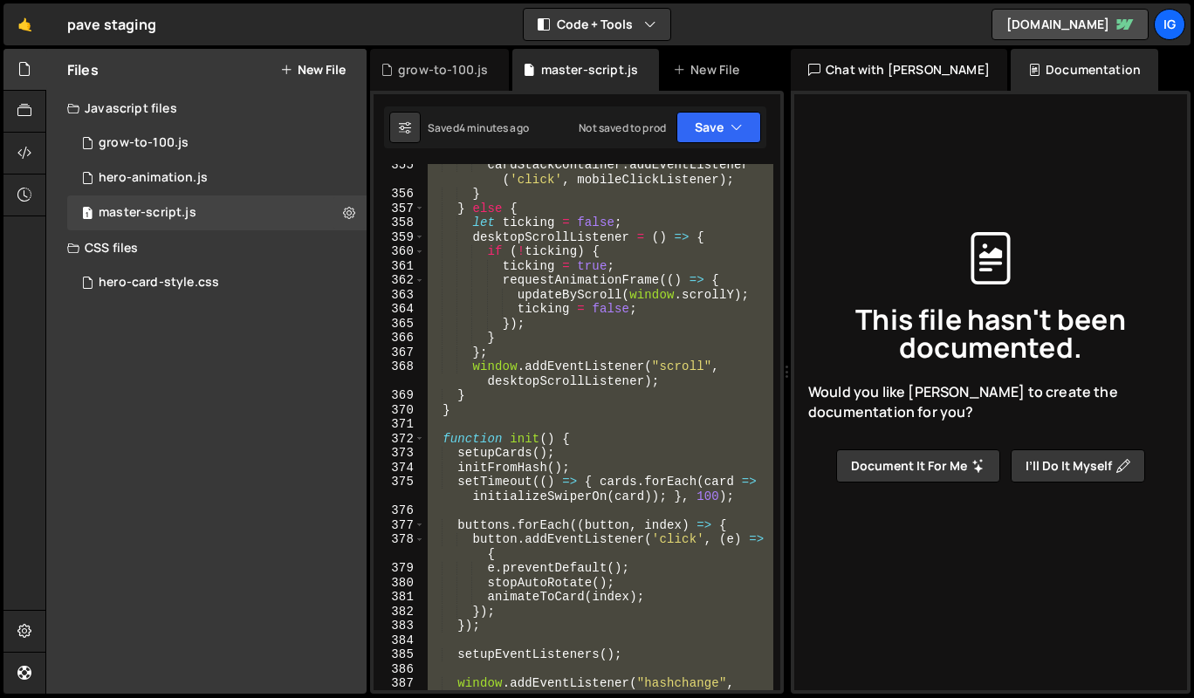
click at [911, 63] on div "Chat with [PERSON_NAME]" at bounding box center [899, 70] width 216 height 42
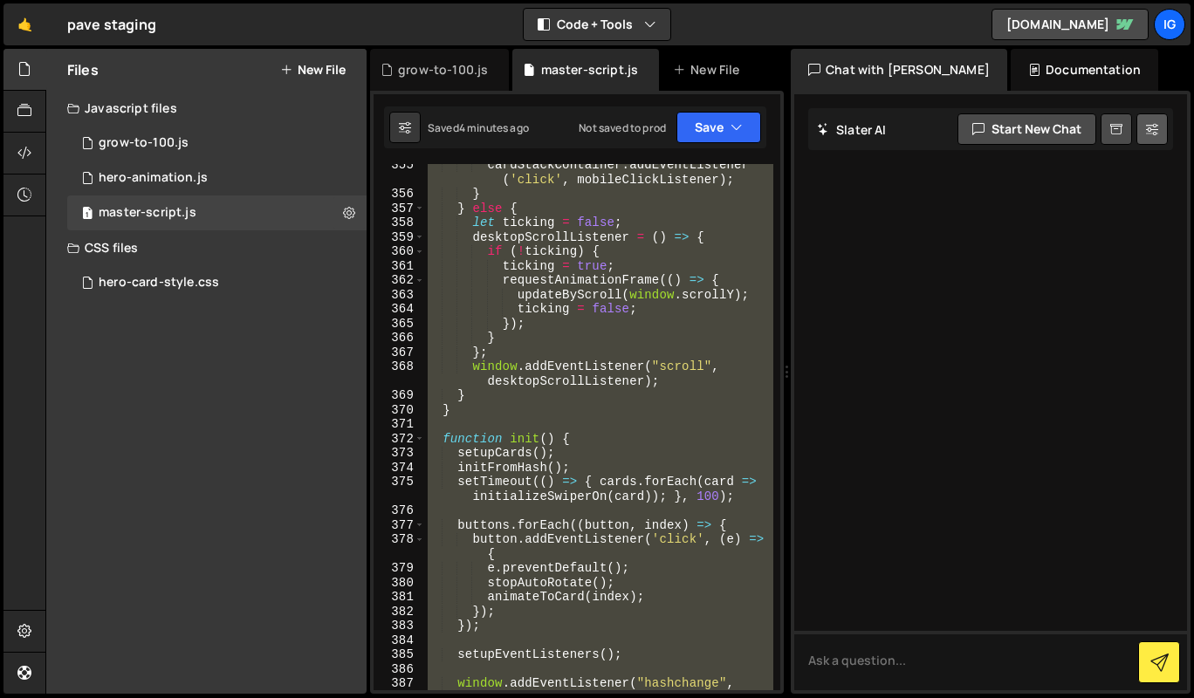
click at [1144, 129] on button at bounding box center [1151, 128] width 31 height 31
select select "chat"
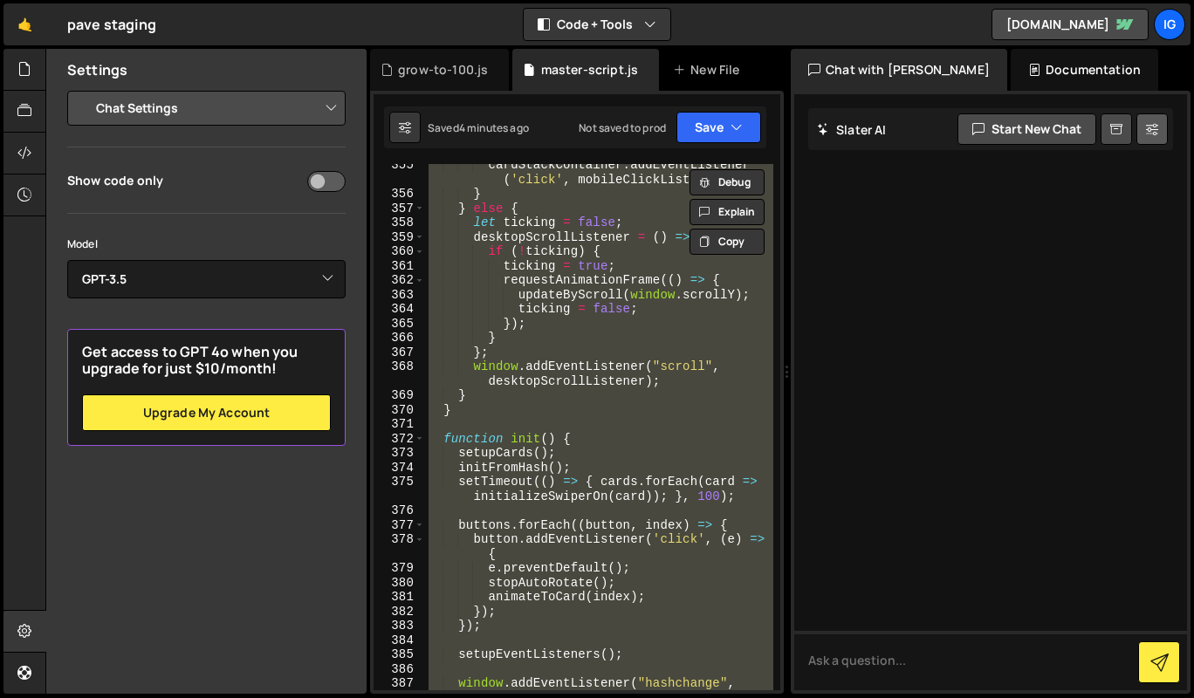
click at [1144, 129] on button at bounding box center [1151, 128] width 31 height 31
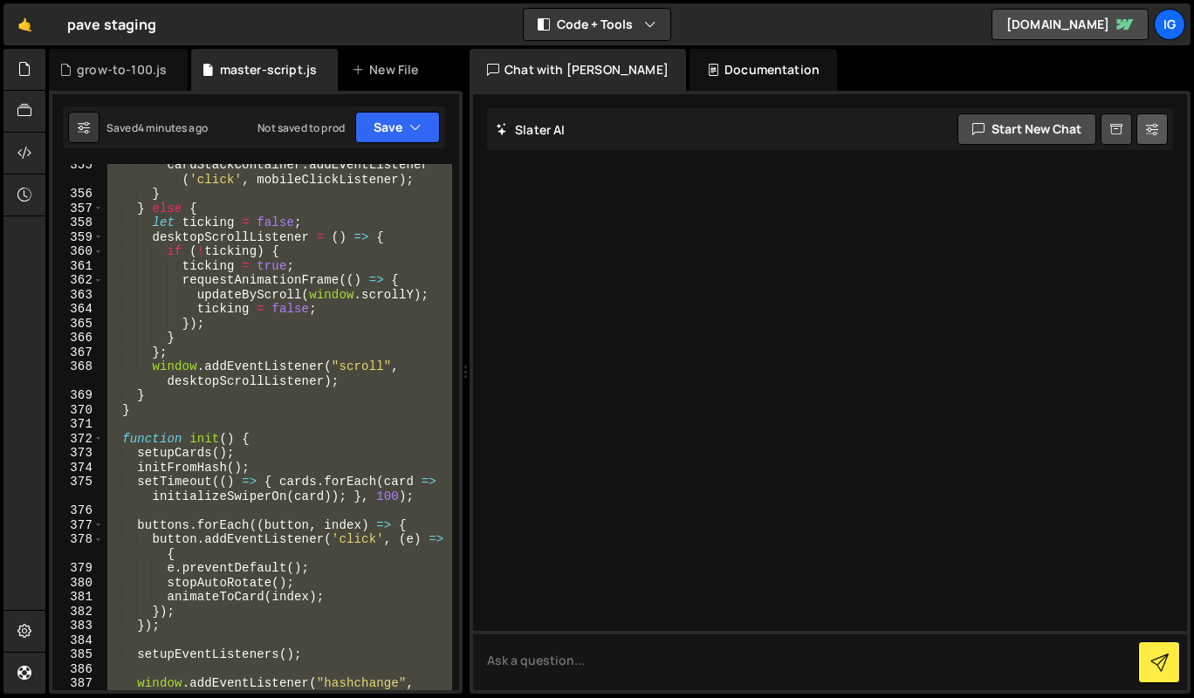
click at [1144, 129] on button at bounding box center [1151, 128] width 31 height 31
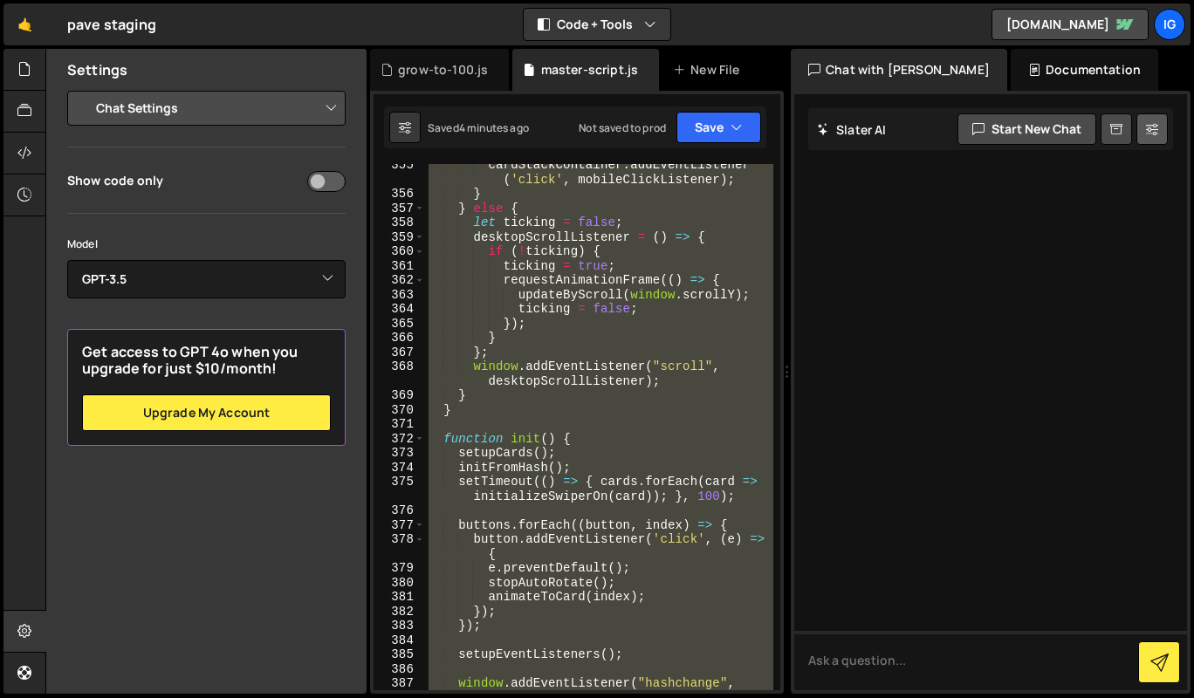
click at [1144, 129] on button at bounding box center [1151, 128] width 31 height 31
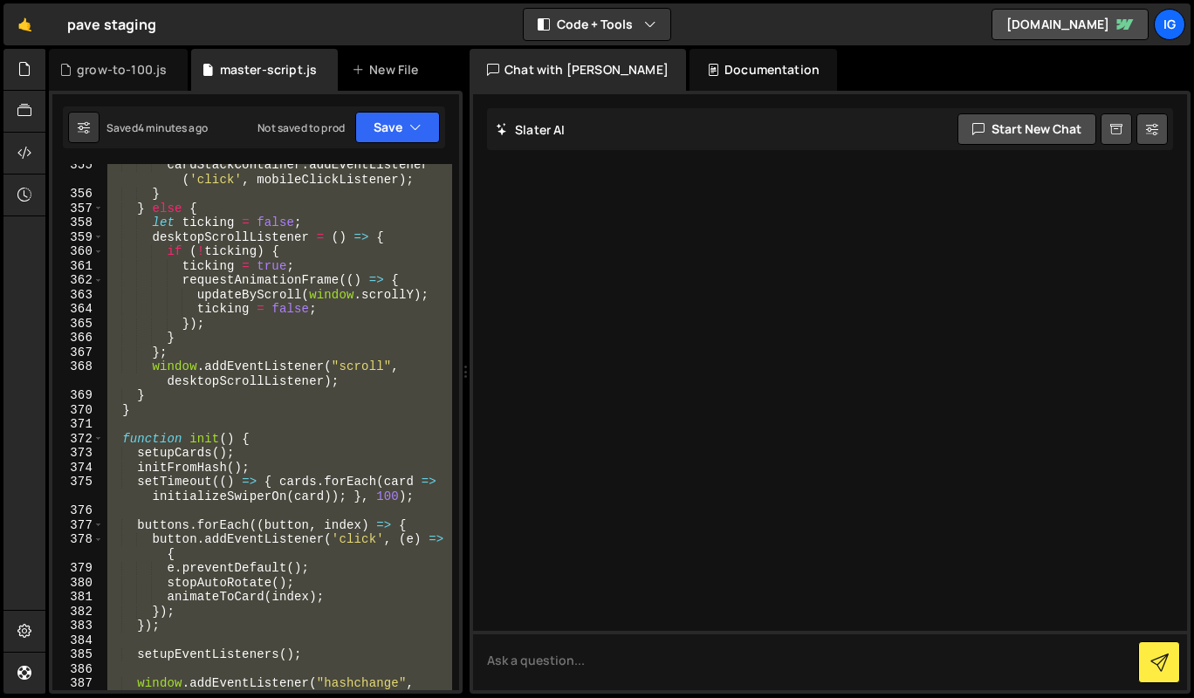
click at [635, 24] on button "Code + Tools" at bounding box center [597, 24] width 147 height 31
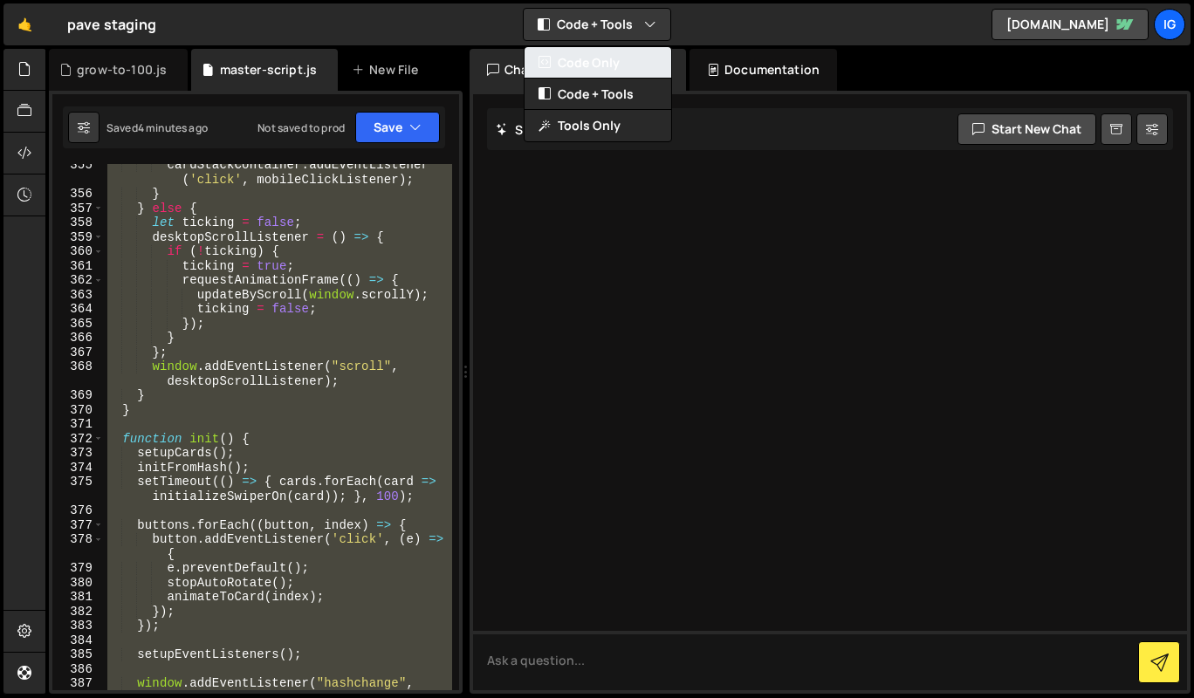
click at [590, 65] on button "Code Only" at bounding box center [598, 62] width 147 height 31
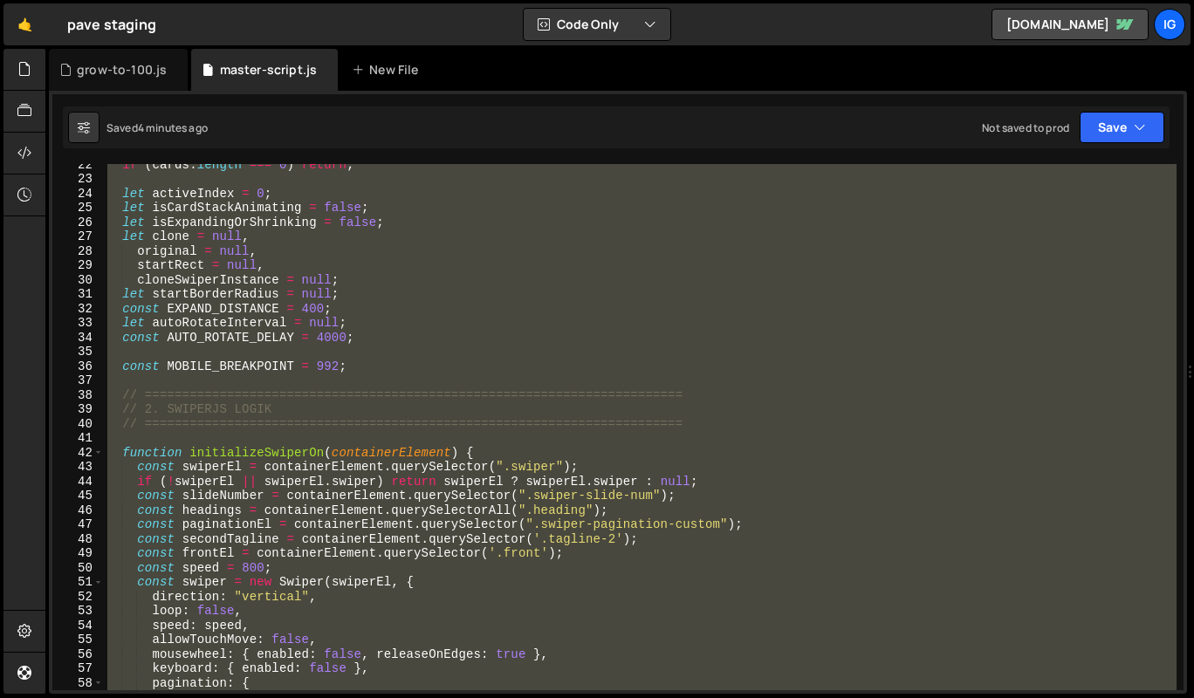
scroll to position [292, 0]
